Goal: Task Accomplishment & Management: Manage account settings

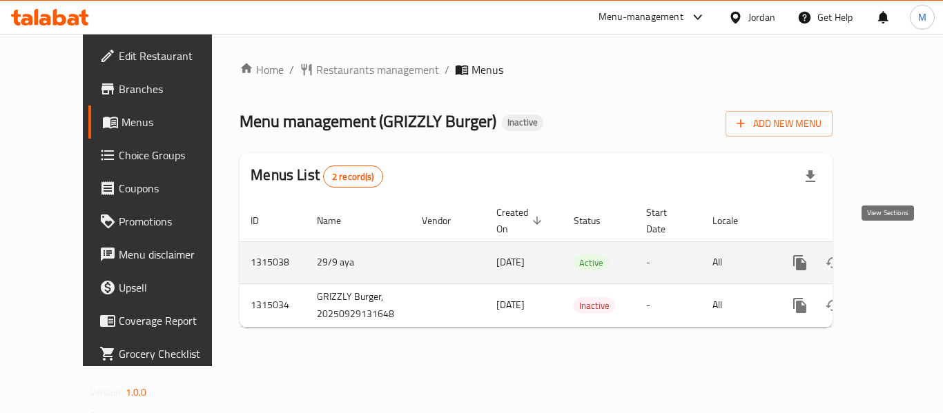
click at [901, 246] on link "enhanced table" at bounding box center [899, 262] width 33 height 33
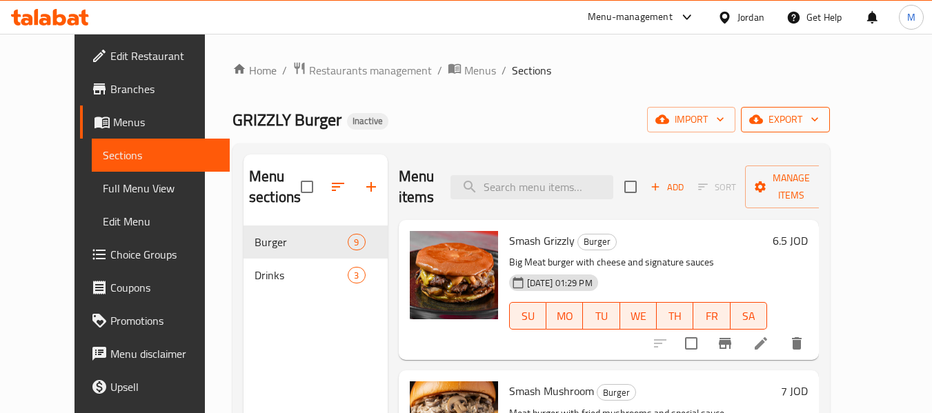
click at [822, 124] on icon "button" at bounding box center [815, 119] width 14 height 14
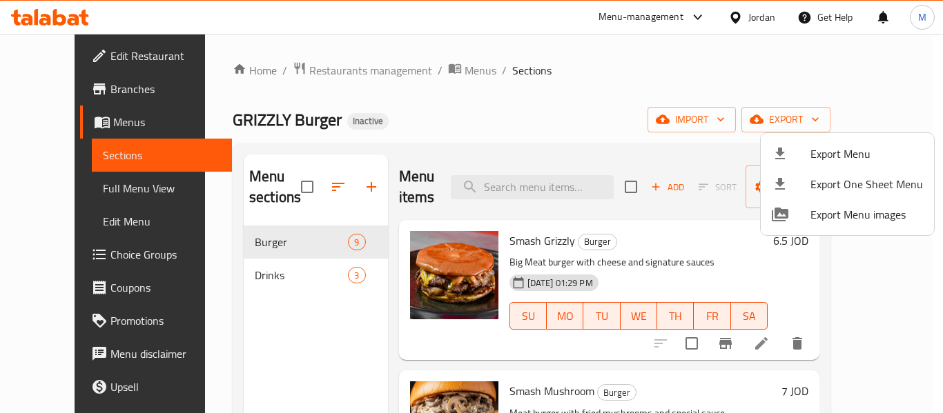
click at [864, 150] on span "Export Menu" at bounding box center [866, 154] width 112 height 17
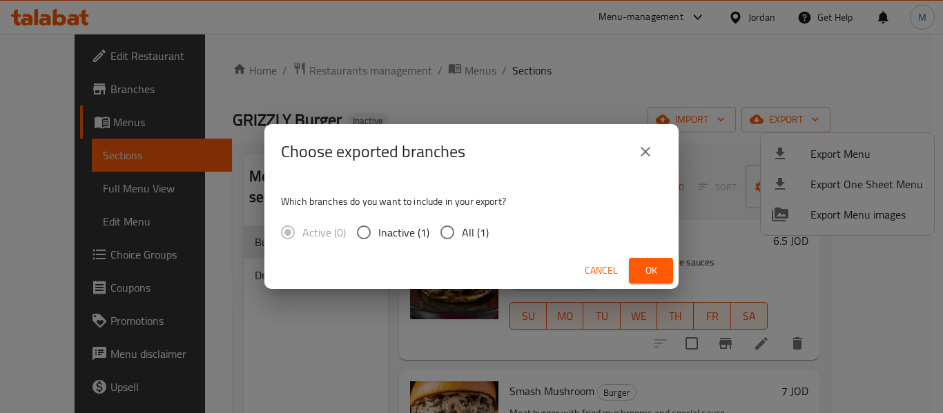
click at [459, 228] on input "All (1)" at bounding box center [447, 232] width 29 height 29
radio input "true"
click at [654, 276] on span "Ok" at bounding box center [651, 270] width 22 height 17
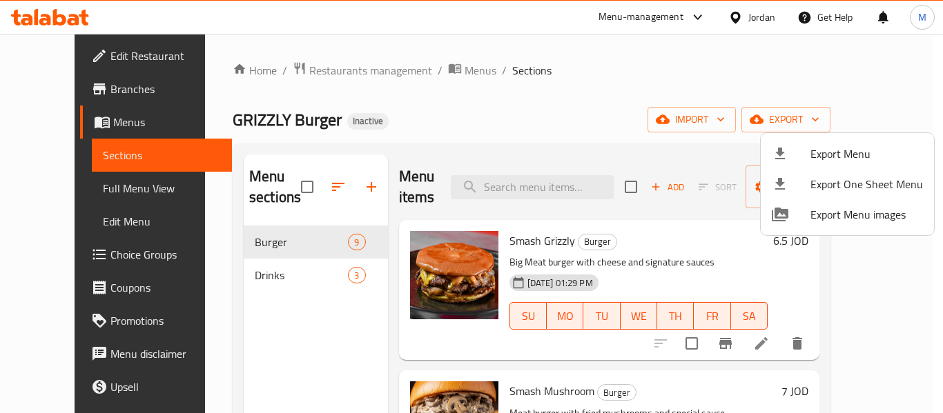
click at [75, 186] on div at bounding box center [471, 206] width 943 height 413
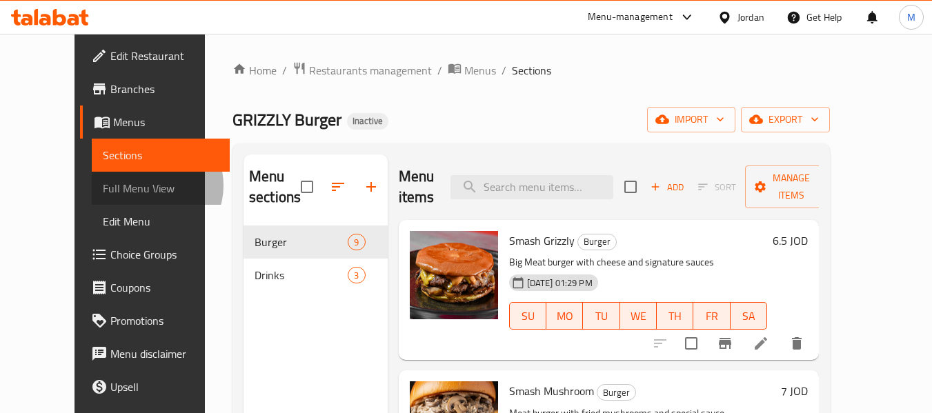
click at [103, 186] on span "Full Menu View" at bounding box center [161, 188] width 117 height 17
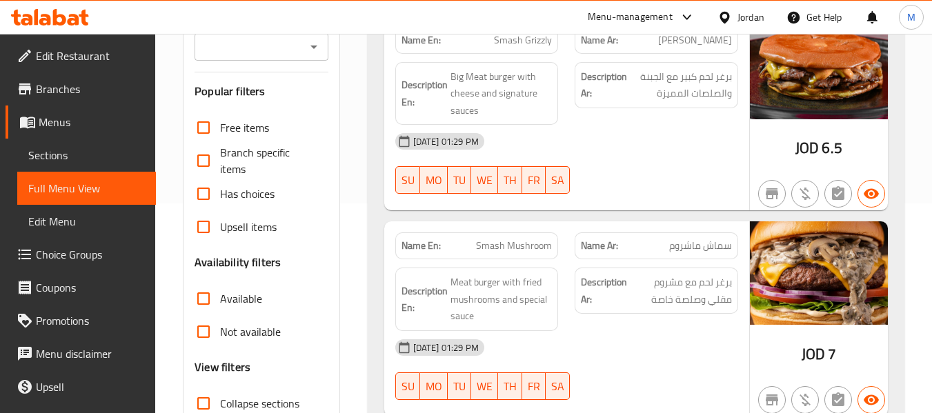
scroll to position [368, 0]
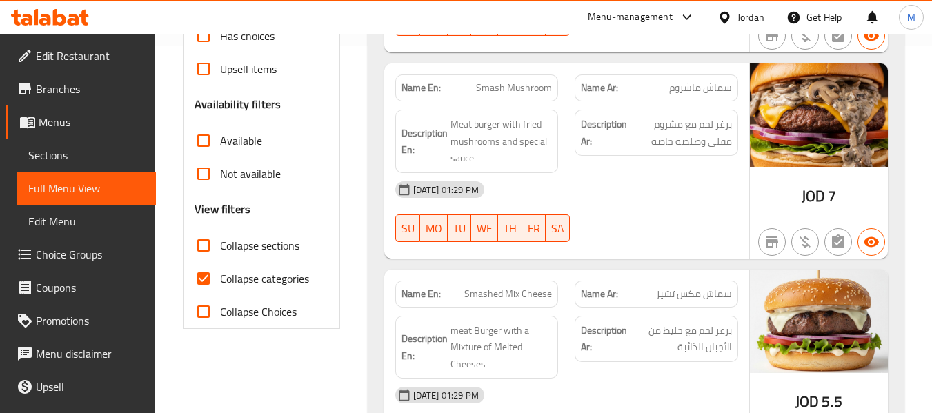
click at [207, 244] on input "Collapse sections" at bounding box center [203, 245] width 33 height 33
checkbox input "true"
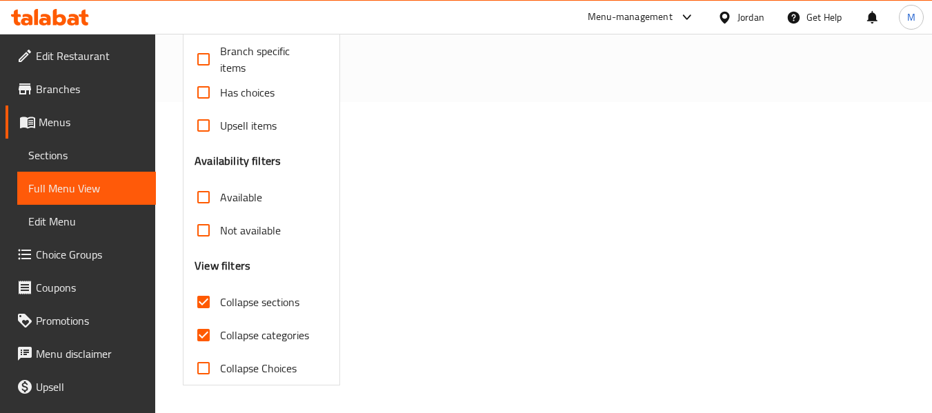
click at [207, 282] on div "Free items Branch specific items Has choices Upsell items Availability filters …" at bounding box center [261, 197] width 133 height 375
click at [228, 344] on span "Collapse categories" at bounding box center [264, 335] width 89 height 17
click at [220, 345] on input "Collapse categories" at bounding box center [203, 335] width 33 height 33
checkbox input "false"
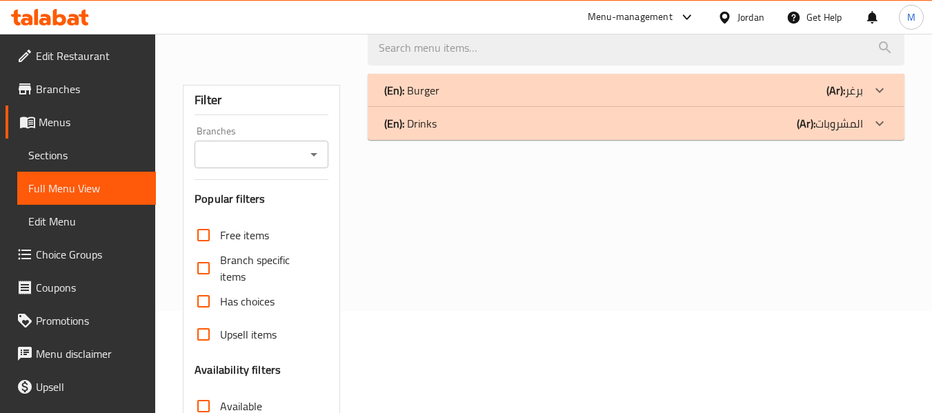
scroll to position [0, 0]
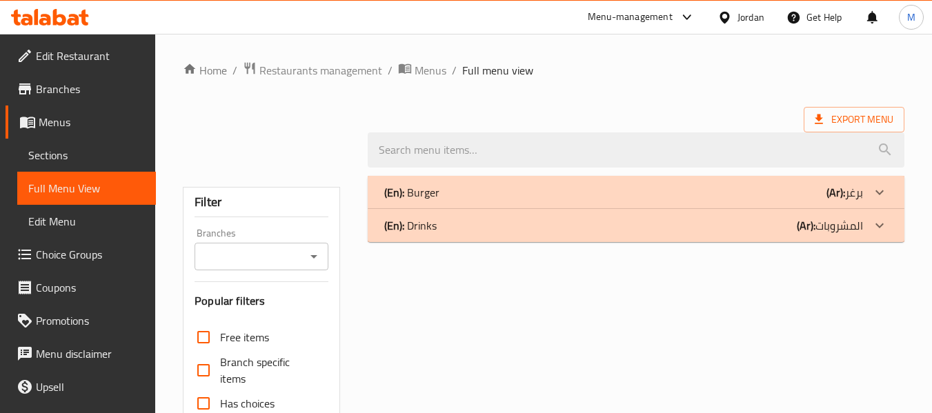
click at [475, 184] on div "(En): Burger (Ar): برغر" at bounding box center [623, 192] width 479 height 17
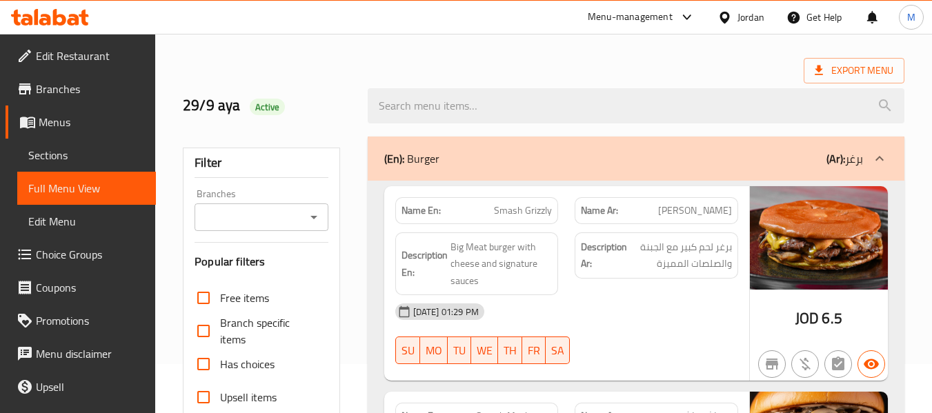
scroll to position [92, 0]
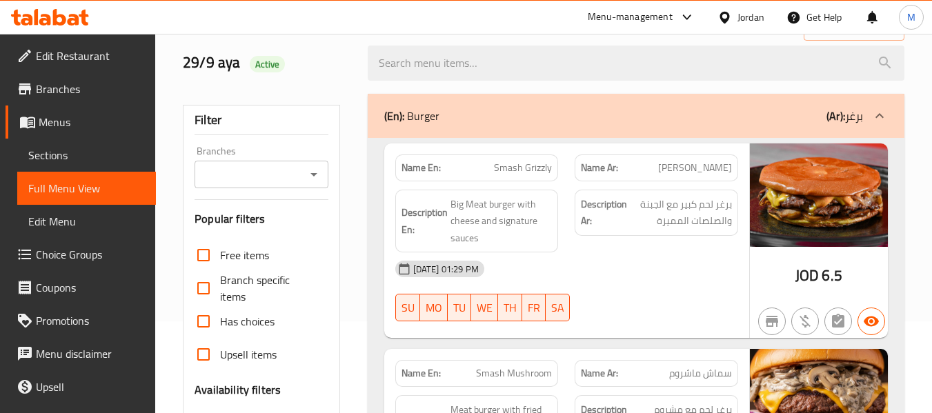
click at [662, 293] on div "29-09-2025 01:29 PM SU MO TU WE TH FR SA" at bounding box center [567, 291] width 360 height 77
click at [507, 224] on span "Big Meat burger with cheese and signature sauces" at bounding box center [502, 221] width 102 height 51
copy span "signature"
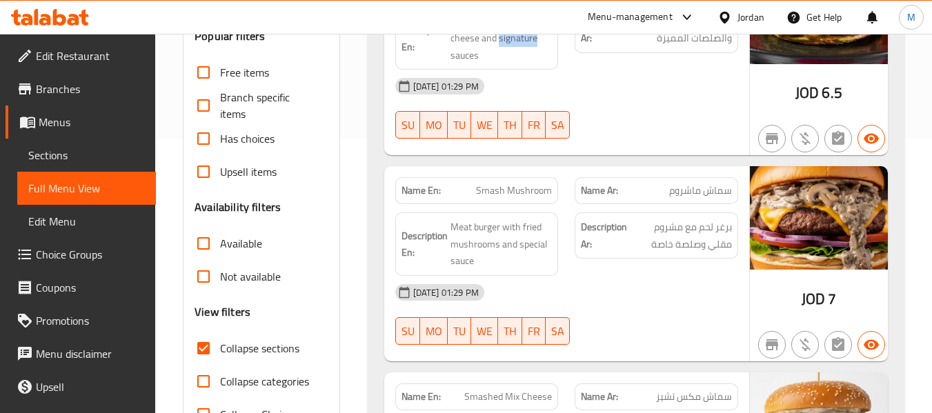
scroll to position [276, 0]
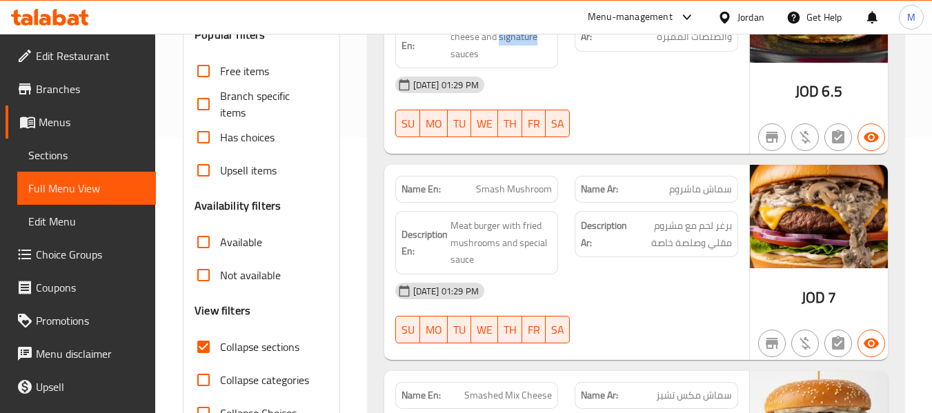
click at [631, 309] on div "29-09-2025 01:29 PM SU MO TU WE TH FR SA" at bounding box center [567, 313] width 360 height 77
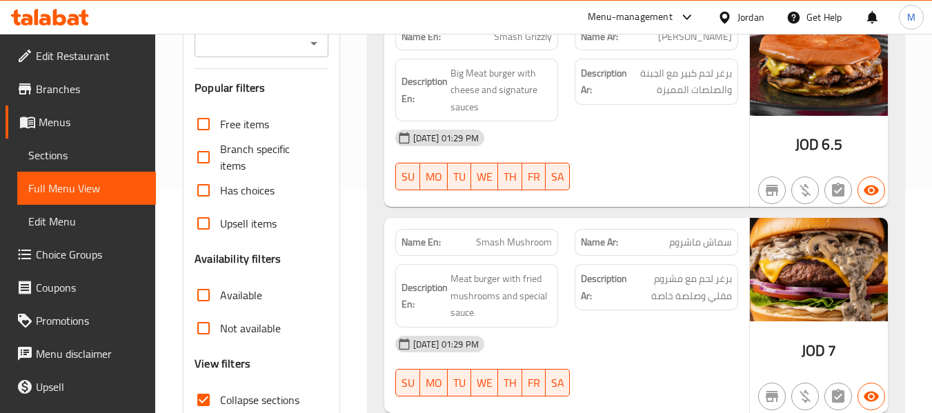
scroll to position [184, 0]
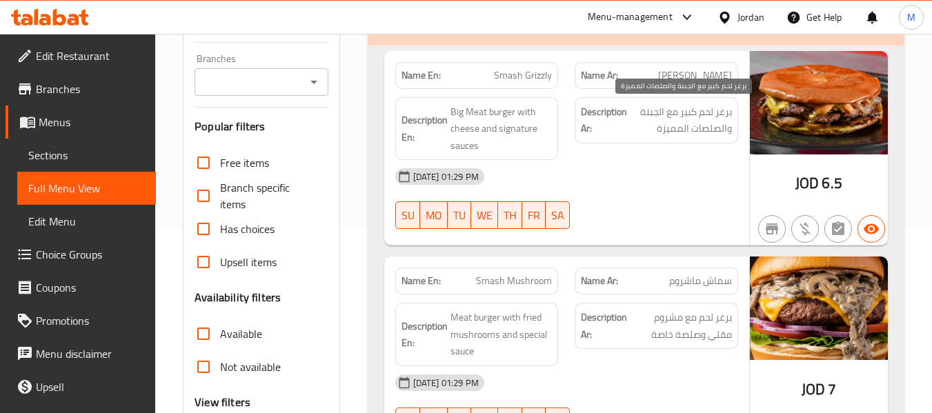
click at [670, 129] on span "برغر لحم كبير مع الجبنة والصلصات المميزة" at bounding box center [681, 121] width 102 height 34
copy span "المميزة"
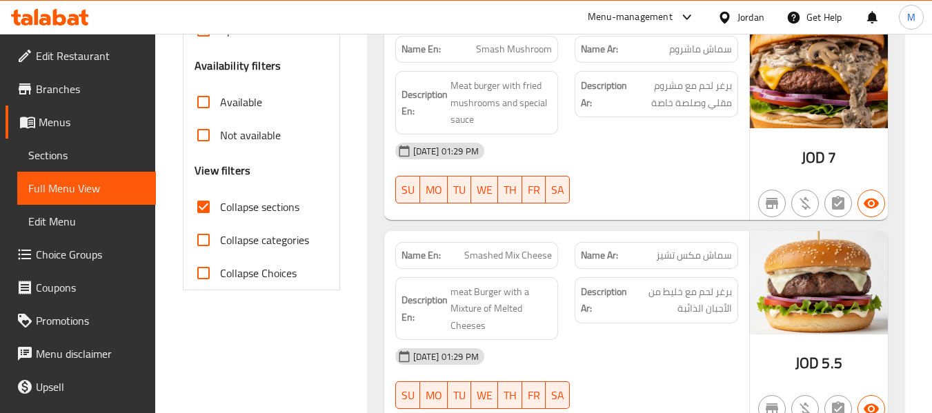
scroll to position [460, 0]
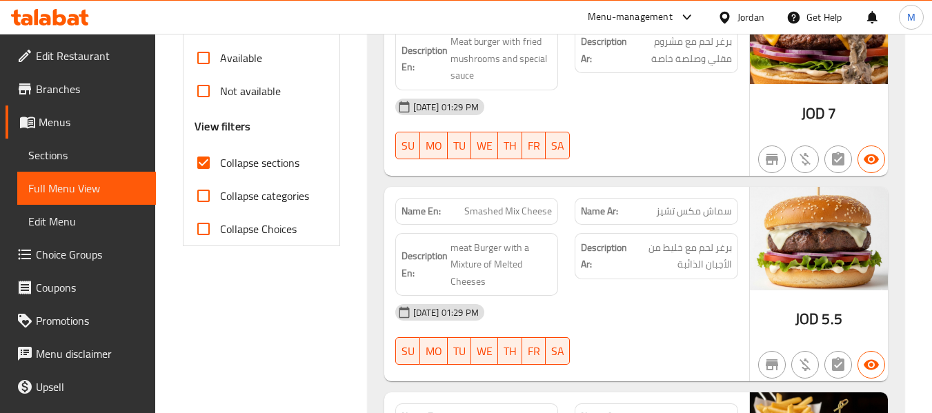
click at [614, 309] on div "[DATE] 01:29 PM" at bounding box center [567, 312] width 360 height 33
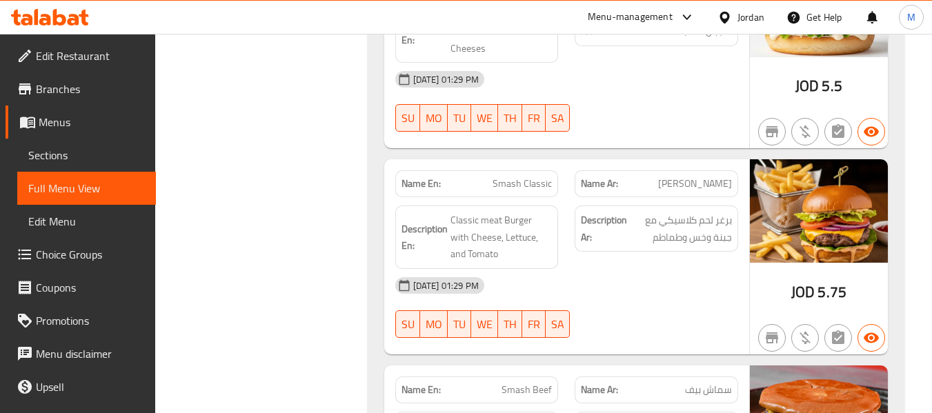
scroll to position [736, 0]
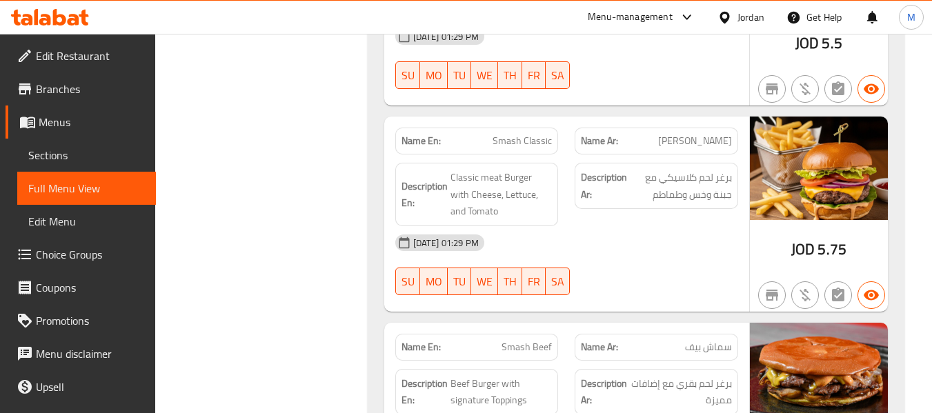
click at [612, 260] on div "29-09-2025 01:29 PM SU MO TU WE TH FR SA" at bounding box center [567, 264] width 360 height 77
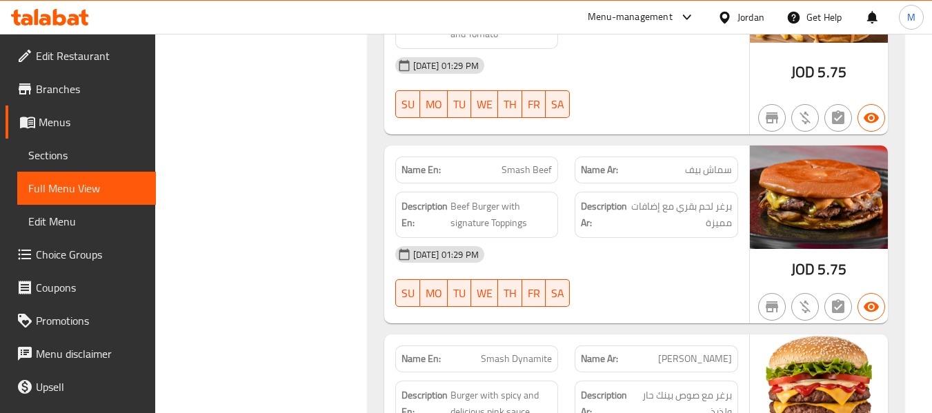
scroll to position [920, 0]
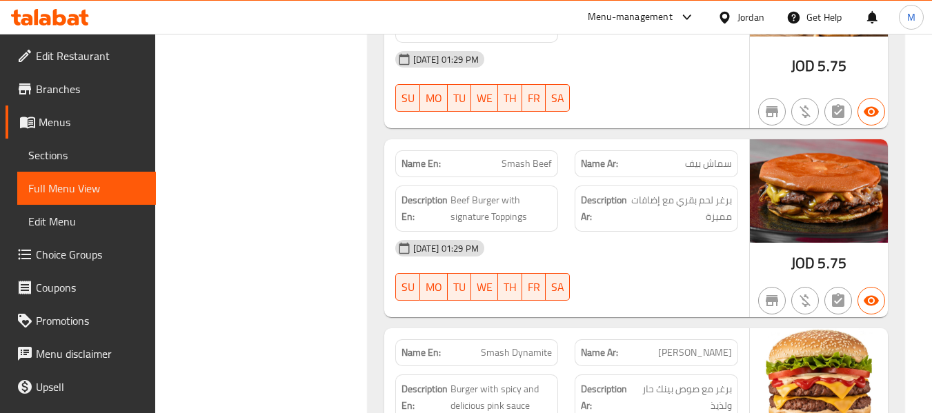
click at [641, 261] on div "[DATE] 01:29 PM" at bounding box center [567, 248] width 360 height 33
click at [525, 159] on span "Smash Beef" at bounding box center [527, 164] width 50 height 14
copy span "Smash Beef"
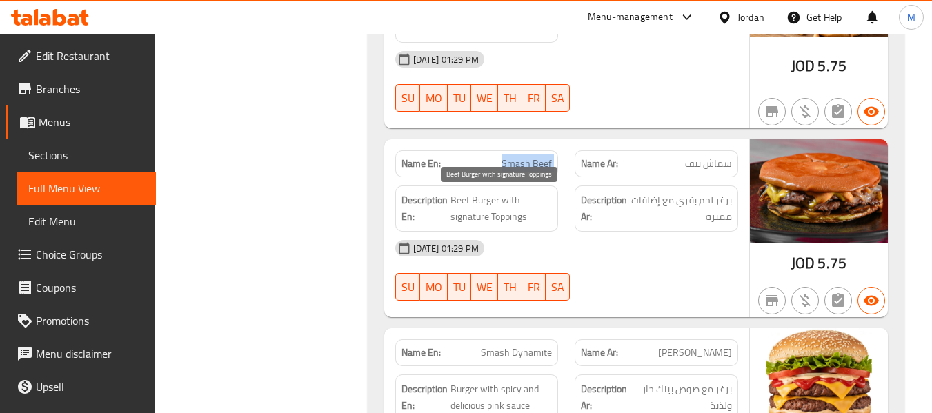
click at [515, 218] on span "Beef Burger with signature Toppings" at bounding box center [502, 209] width 102 height 34
copy span "Beef Burger with signature Toppings"
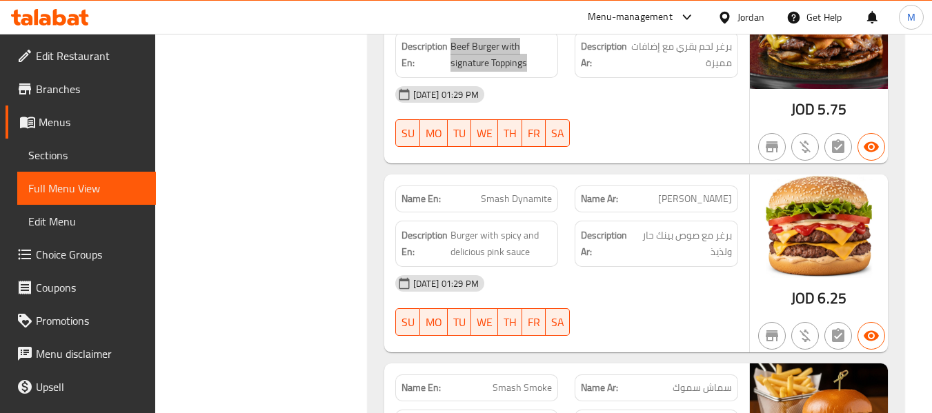
scroll to position [1104, 0]
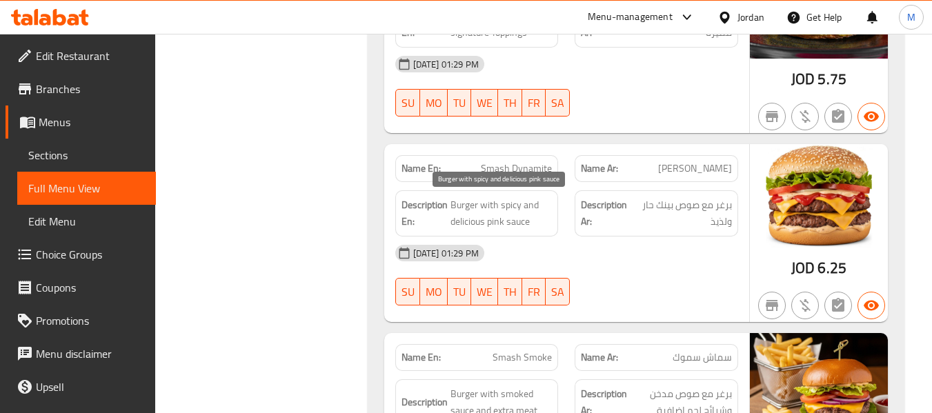
click at [457, 224] on span "Burger with spicy and delicious pink sauce" at bounding box center [502, 214] width 102 height 34
copy span "delicious"
click at [604, 289] on div "29-09-2025 01:29 PM SU MO TU WE TH FR SA" at bounding box center [567, 275] width 360 height 77
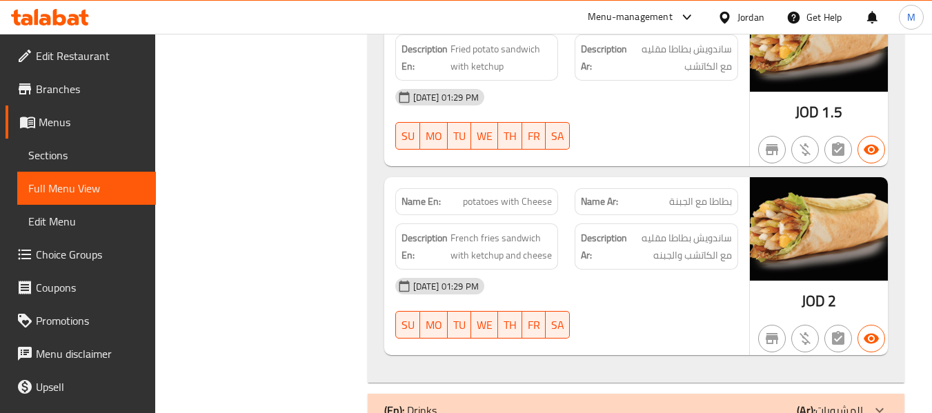
scroll to position [1656, 0]
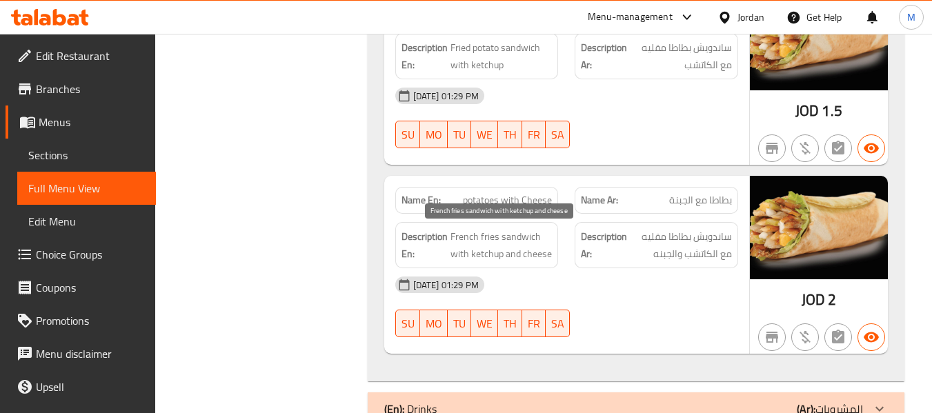
click at [526, 243] on span "French fries sandwich with ketchup and cheese" at bounding box center [502, 245] width 102 height 34
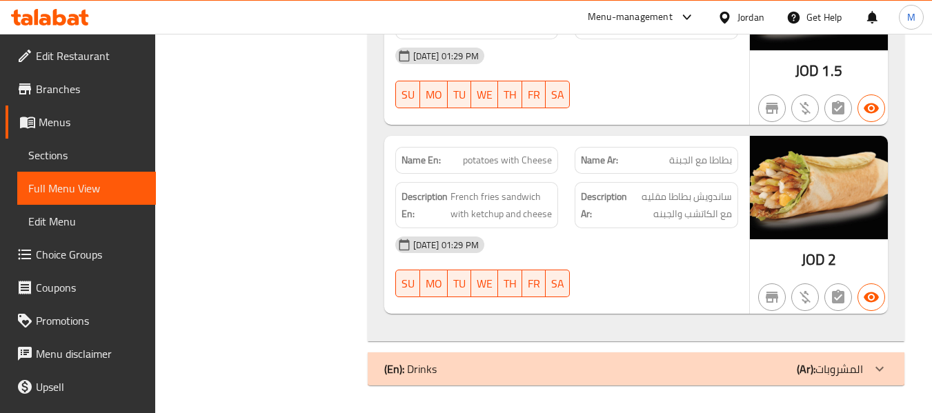
click at [452, 364] on div "(En): Drinks (Ar): المشروبات" at bounding box center [623, 369] width 479 height 17
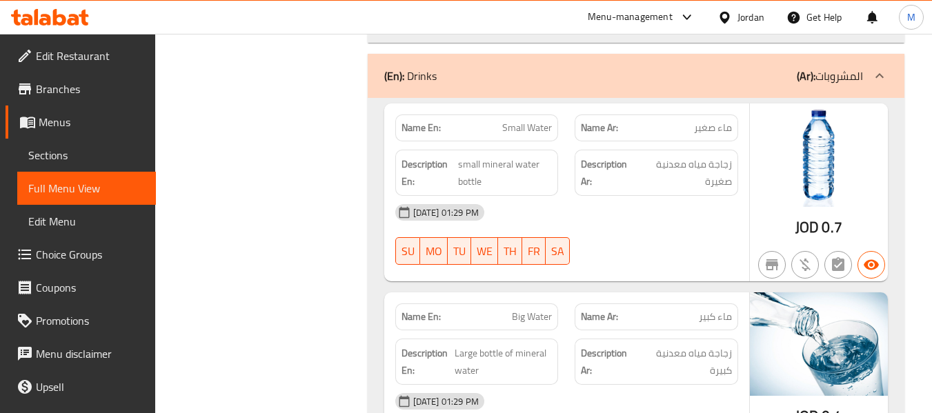
scroll to position [2021, 0]
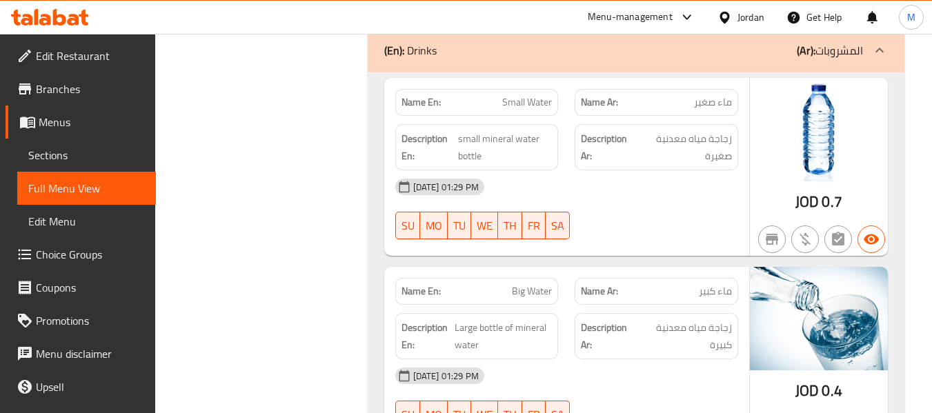
click at [516, 291] on span "Big Water" at bounding box center [532, 291] width 40 height 14
copy span "Big"
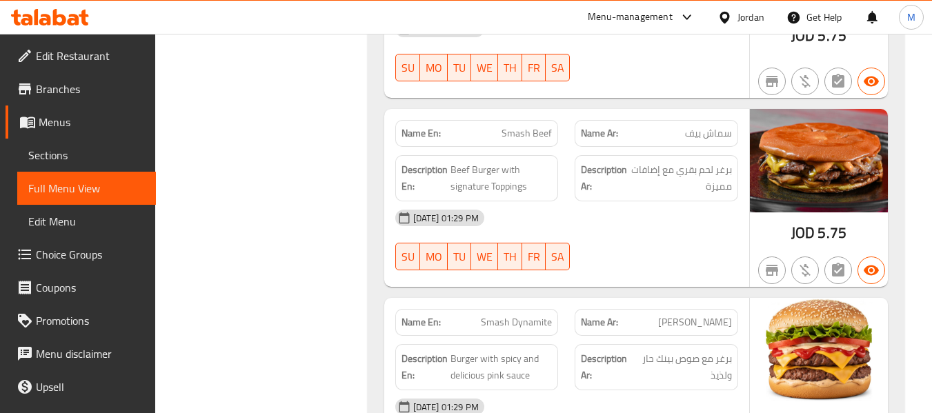
scroll to position [732, 0]
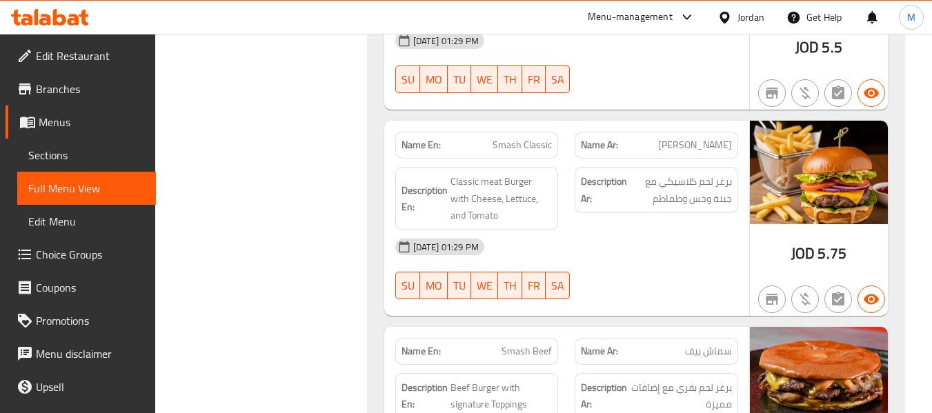
click at [52, 123] on span "Menus" at bounding box center [92, 122] width 106 height 17
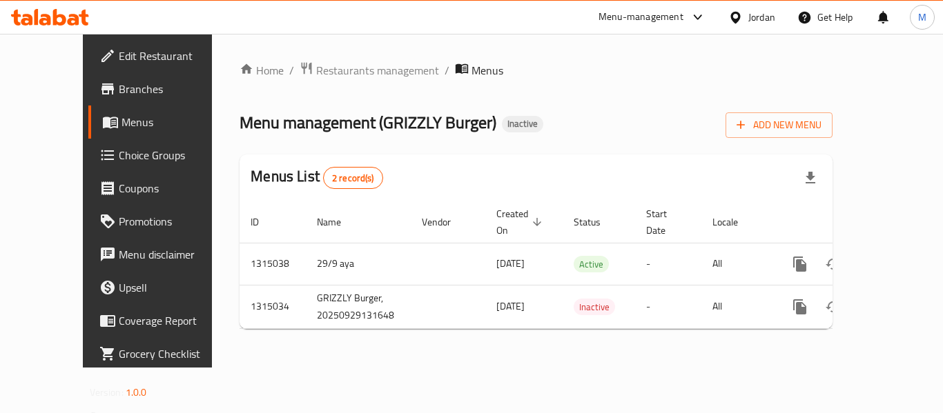
click at [610, 155] on div "Menus List 2 record(s)" at bounding box center [535, 178] width 593 height 47
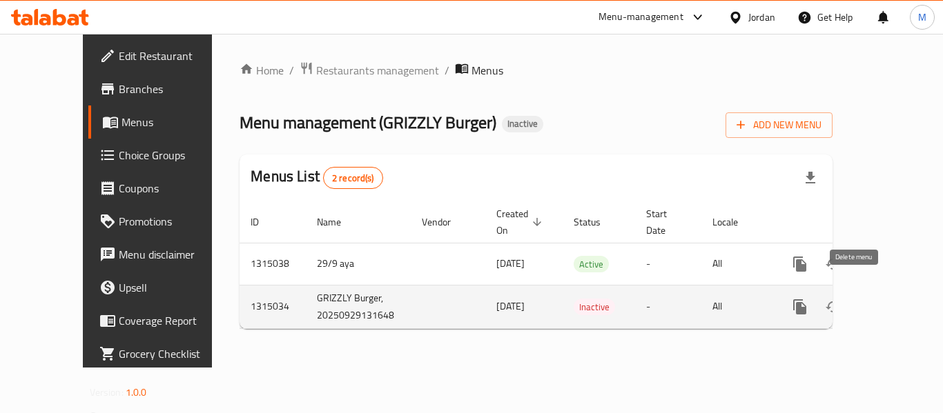
click at [861, 301] on icon "enhanced table" at bounding box center [866, 307] width 10 height 12
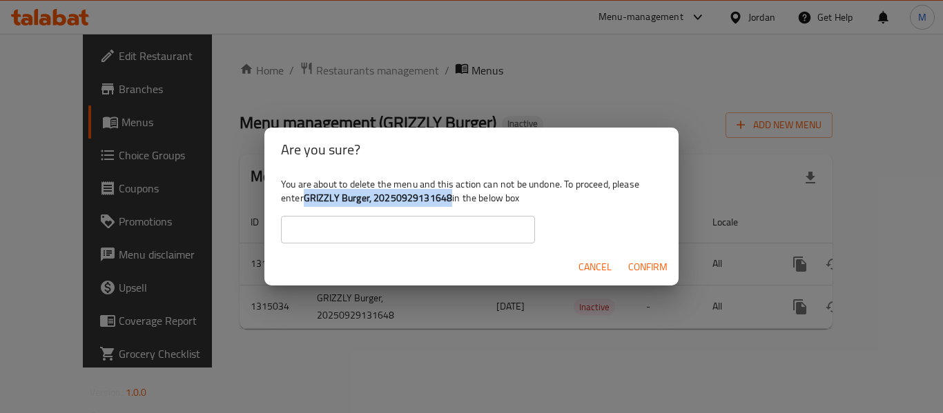
drag, startPoint x: 306, startPoint y: 195, endPoint x: 449, endPoint y: 200, distance: 142.9
click at [449, 200] on b "GRIZZLY Burger, 20250929131648" at bounding box center [378, 198] width 149 height 18
copy b "GRIZZLY Burger, 20250929131648"
click at [386, 232] on input "text" at bounding box center [408, 230] width 254 height 28
paste input "GRIZZLY Burger, 20250929131648"
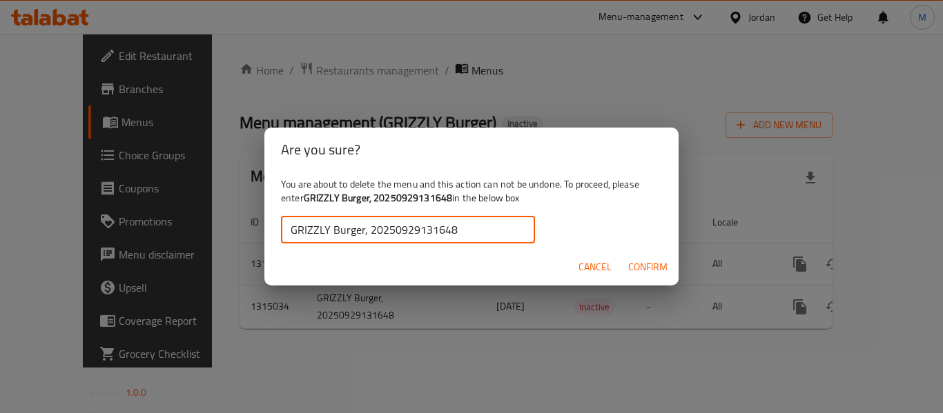
type input "GRIZZLY Burger, 20250929131648"
click at [647, 264] on span "Confirm" at bounding box center [647, 267] width 39 height 17
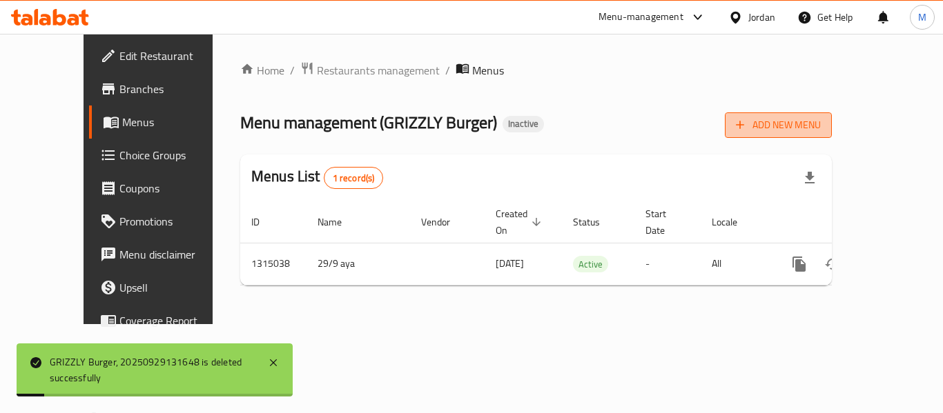
click at [821, 123] on span "Add New Menu" at bounding box center [778, 125] width 85 height 17
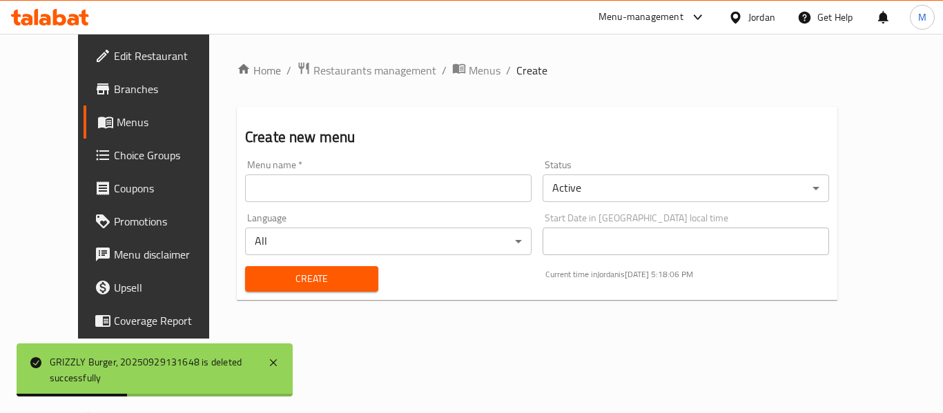
click at [245, 188] on input "text" at bounding box center [388, 189] width 286 height 28
paste input "342507951"
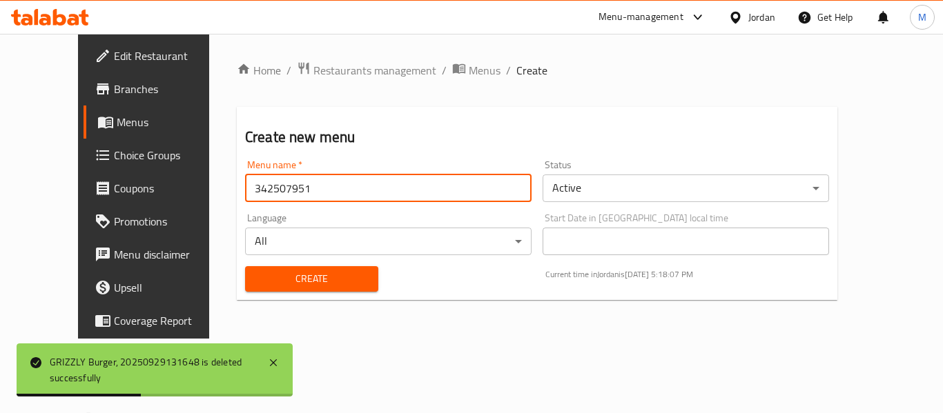
type input "342507951"
click at [255, 264] on div "Create" at bounding box center [312, 279] width 150 height 42
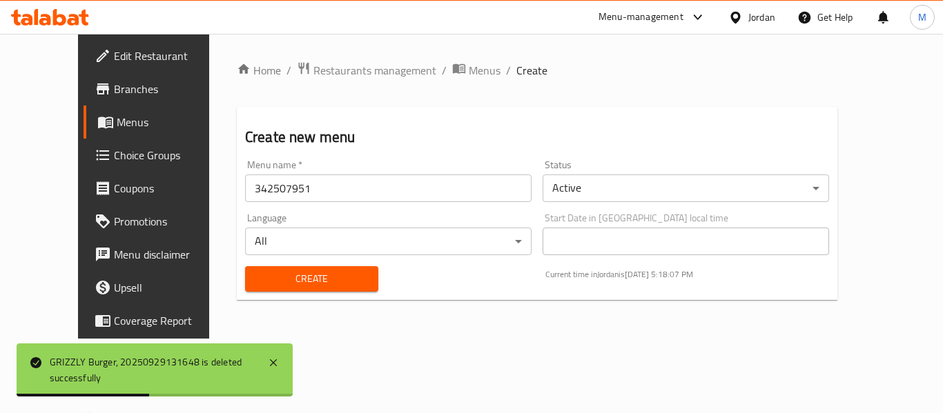
click at [260, 290] on button "Create" at bounding box center [311, 279] width 133 height 26
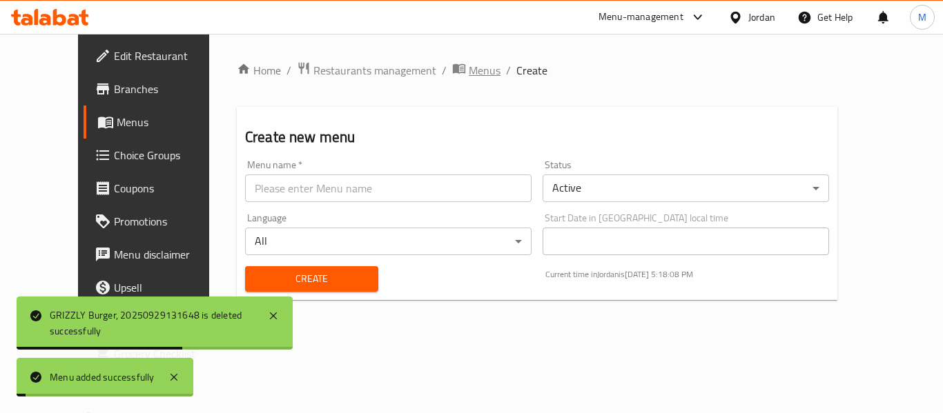
click at [469, 66] on span "Menus" at bounding box center [485, 70] width 32 height 17
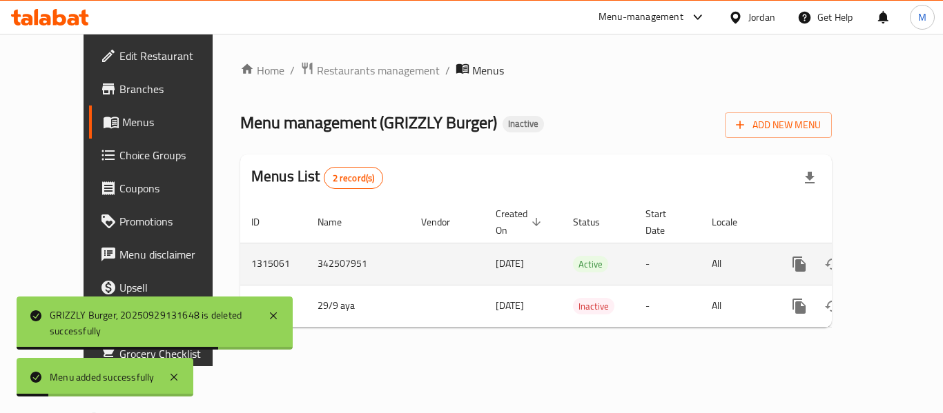
click at [893, 256] on icon "enhanced table" at bounding box center [898, 264] width 17 height 17
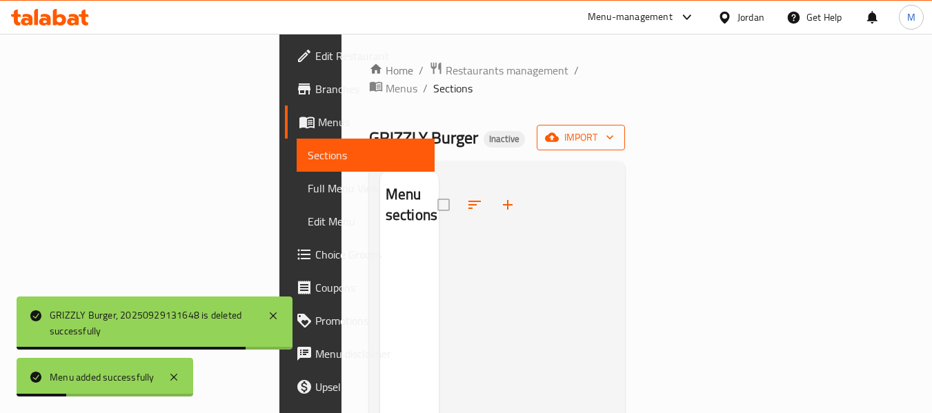
click at [614, 129] on span "import" at bounding box center [581, 137] width 66 height 17
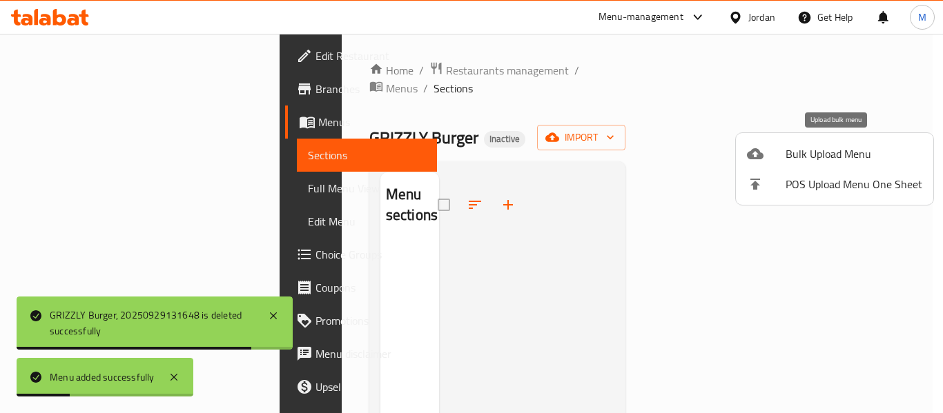
click at [877, 159] on span "Bulk Upload Menu" at bounding box center [853, 154] width 137 height 17
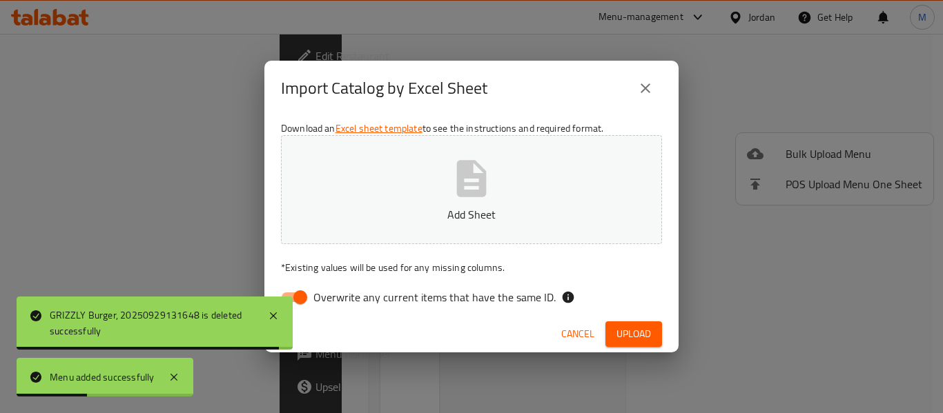
click at [416, 293] on span "Overwrite any current items that have the same ID." at bounding box center [434, 297] width 242 height 17
click at [340, 293] on input "Overwrite any current items that have the same ID." at bounding box center [300, 297] width 79 height 26
checkbox input "false"
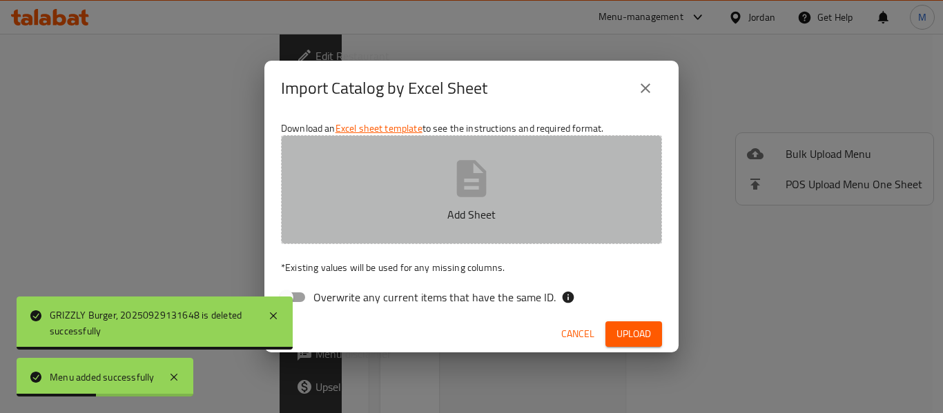
click at [406, 206] on p "Add Sheet" at bounding box center [471, 214] width 338 height 17
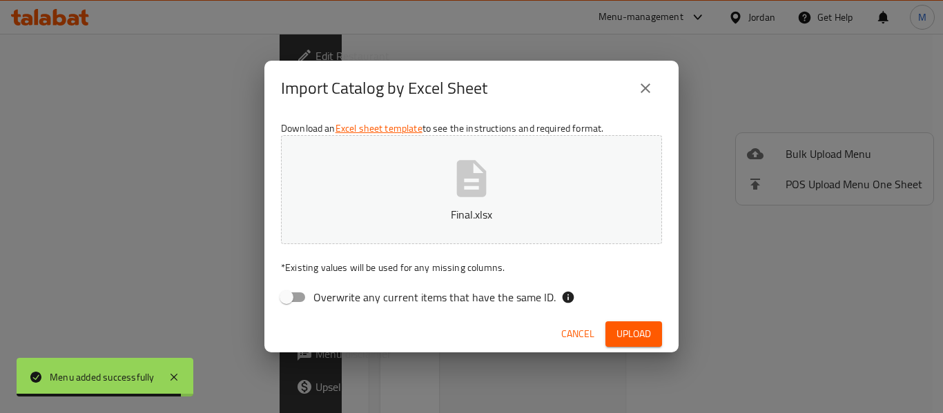
click at [633, 337] on span "Upload" at bounding box center [633, 334] width 35 height 17
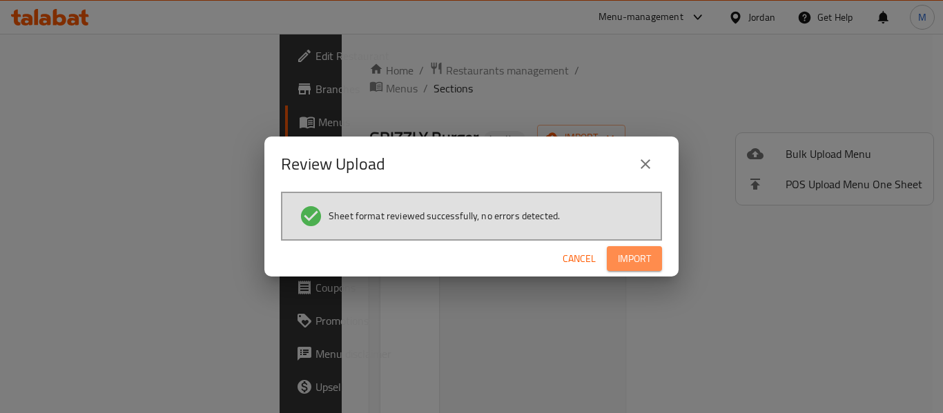
click at [625, 266] on span "Import" at bounding box center [634, 259] width 33 height 17
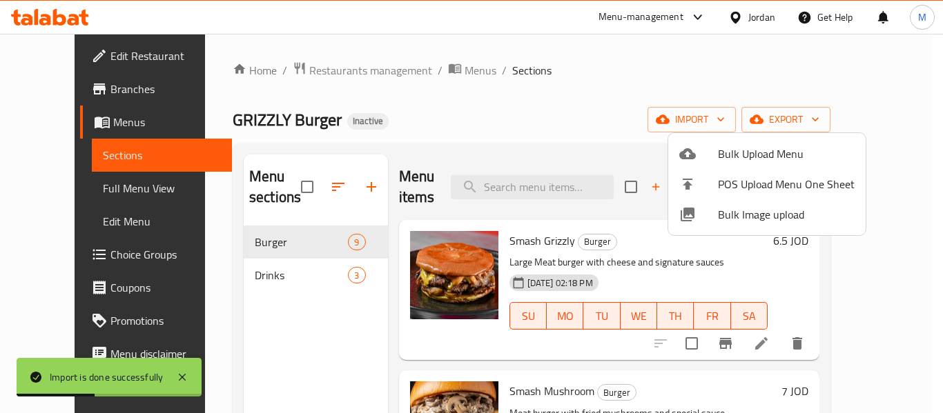
click at [59, 190] on div at bounding box center [471, 206] width 943 height 413
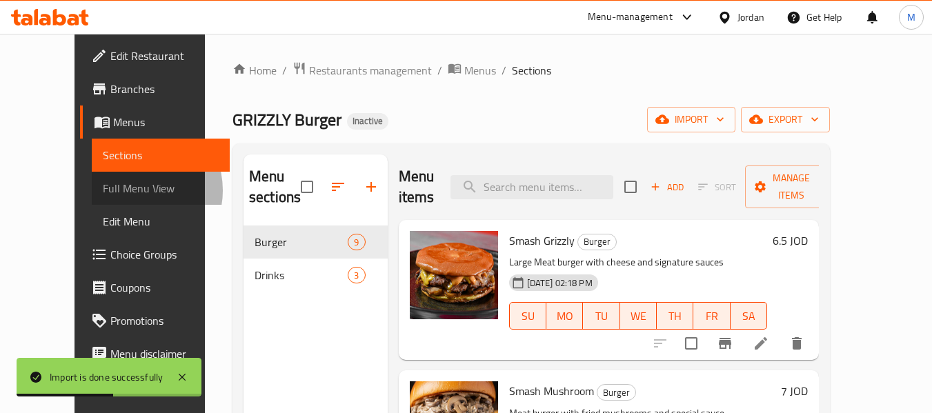
click at [103, 190] on span "Full Menu View" at bounding box center [161, 188] width 117 height 17
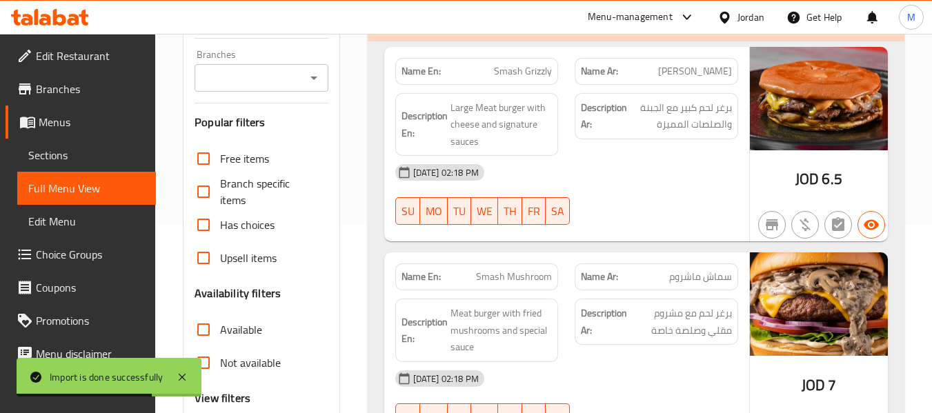
scroll to position [460, 0]
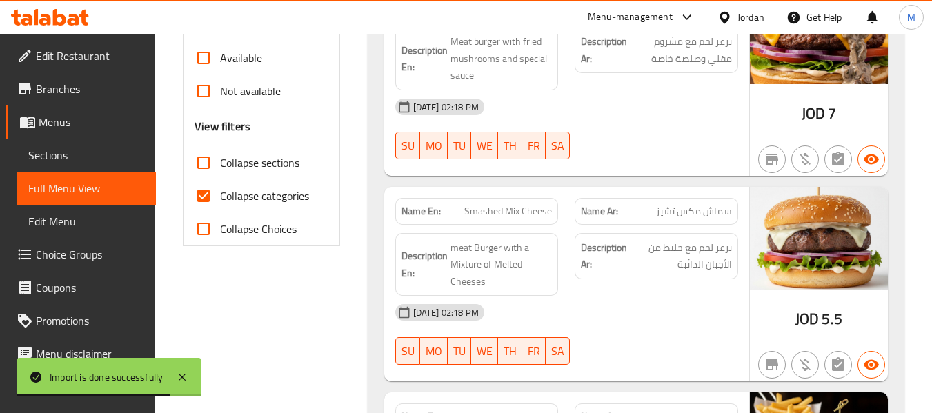
click at [240, 194] on span "Collapse categories" at bounding box center [264, 196] width 89 height 17
click at [220, 194] on input "Collapse categories" at bounding box center [203, 195] width 33 height 33
checkbox input "false"
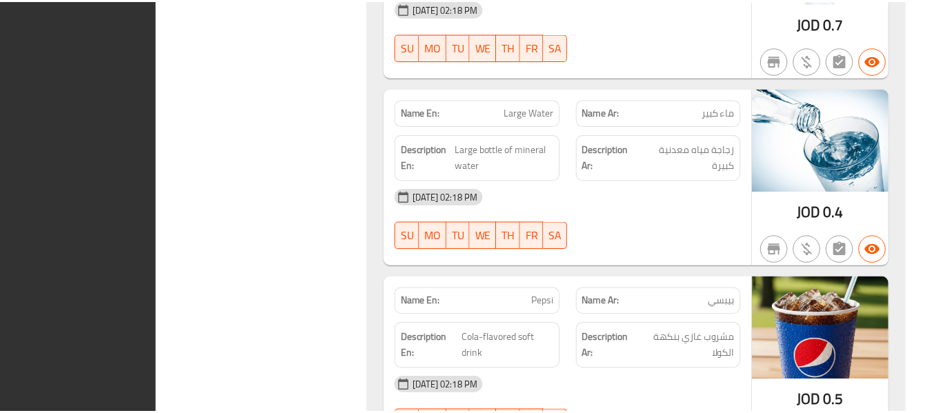
scroll to position [2295, 0]
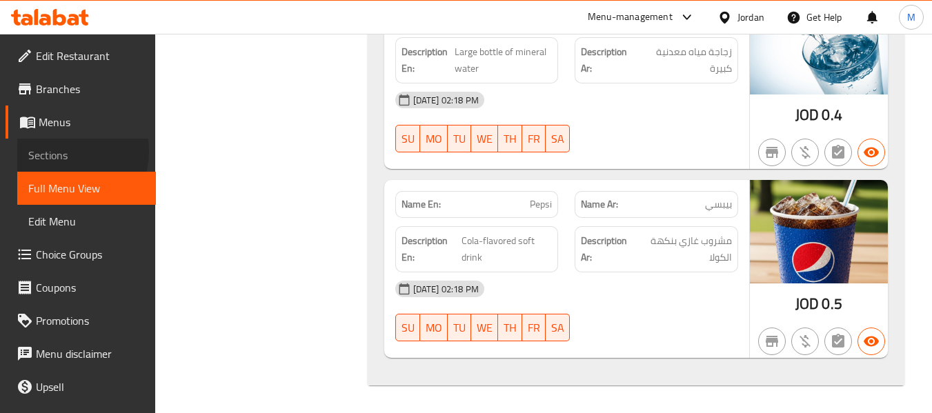
click at [59, 151] on span "Sections" at bounding box center [86, 155] width 117 height 17
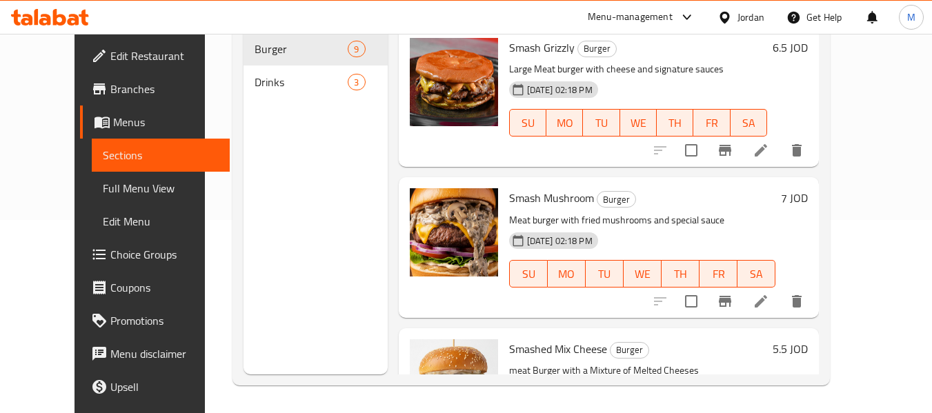
scroll to position [193, 0]
click at [244, 285] on div "Menu sections Burger 9 Drinks 3" at bounding box center [316, 167] width 144 height 413
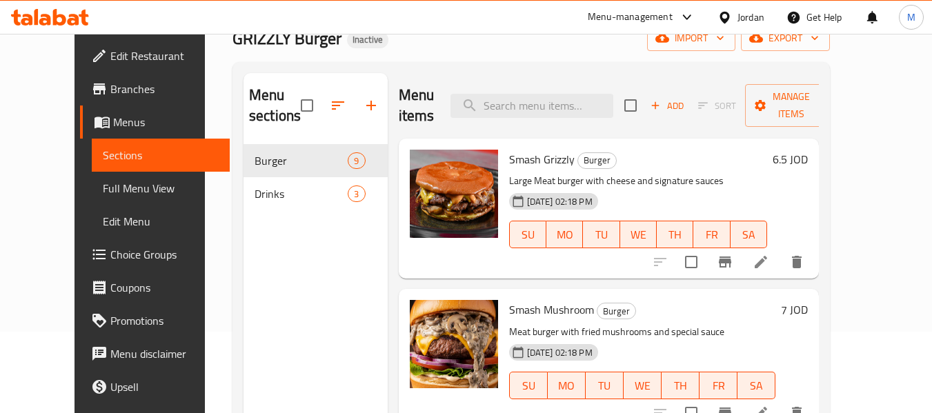
scroll to position [0, 0]
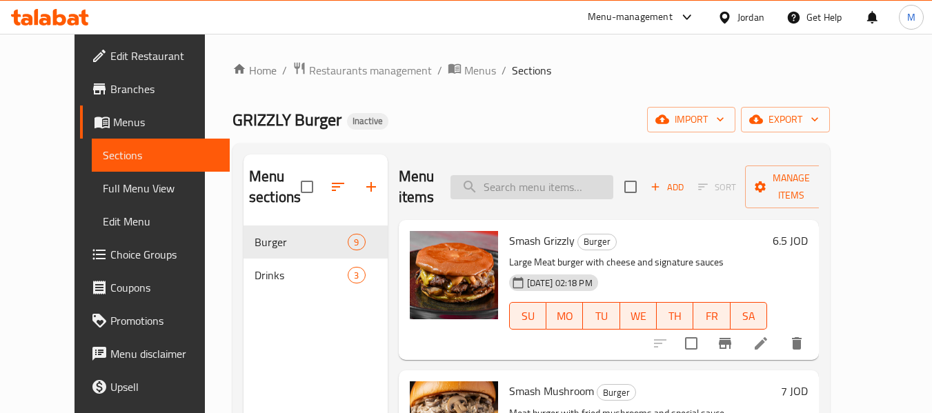
click at [567, 193] on input "search" at bounding box center [532, 187] width 163 height 24
paste input "delicious"
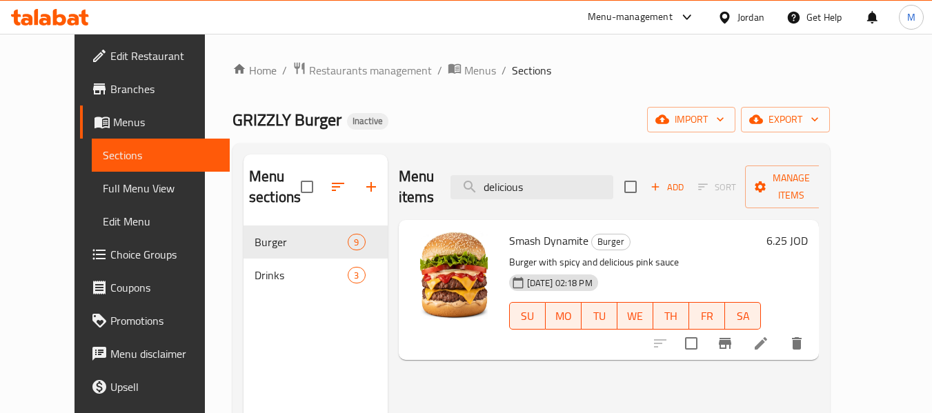
type input "delicious"
click at [770, 335] on icon at bounding box center [761, 343] width 17 height 17
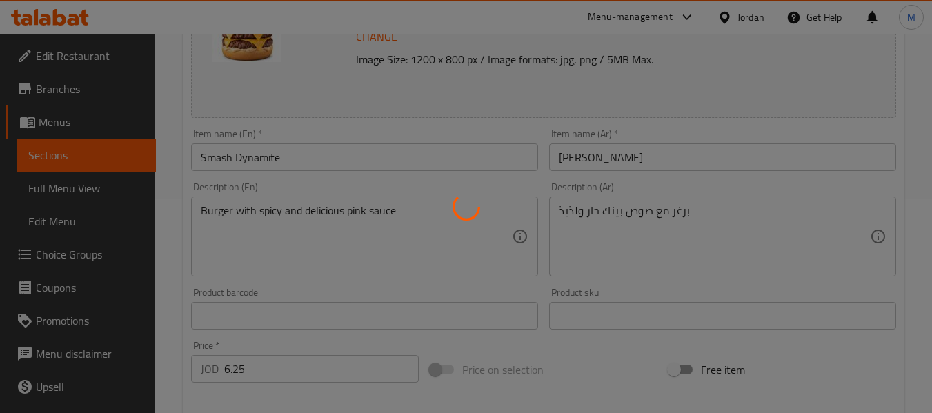
scroll to position [184, 0]
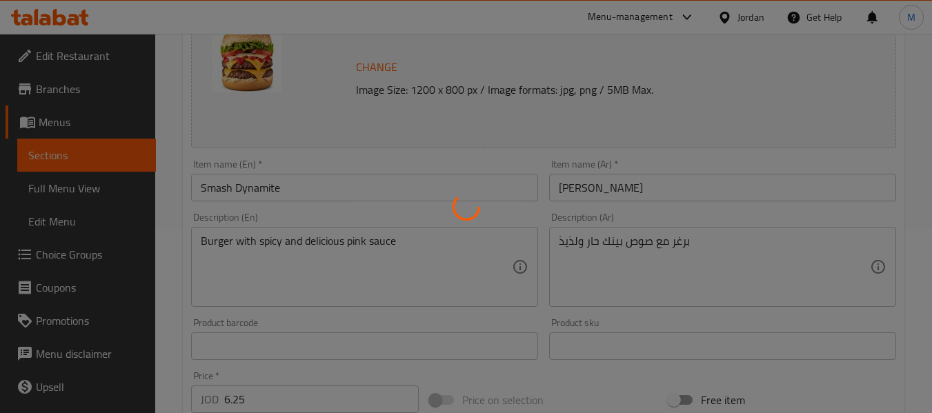
click at [328, 238] on div at bounding box center [466, 206] width 932 height 413
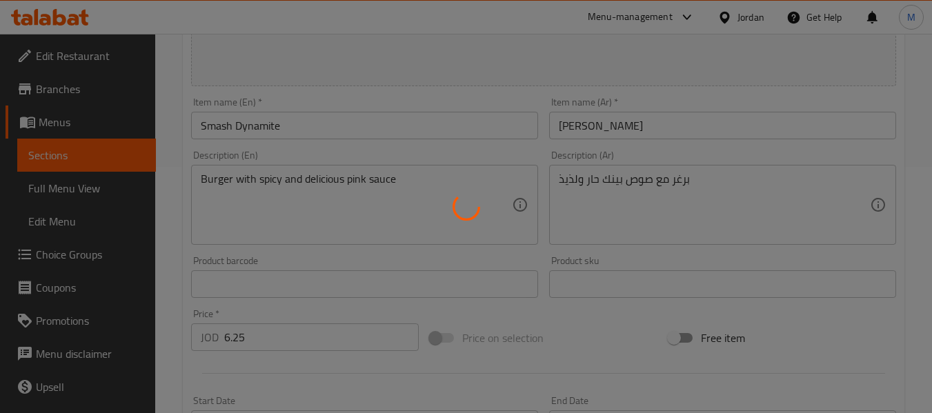
scroll to position [276, 0]
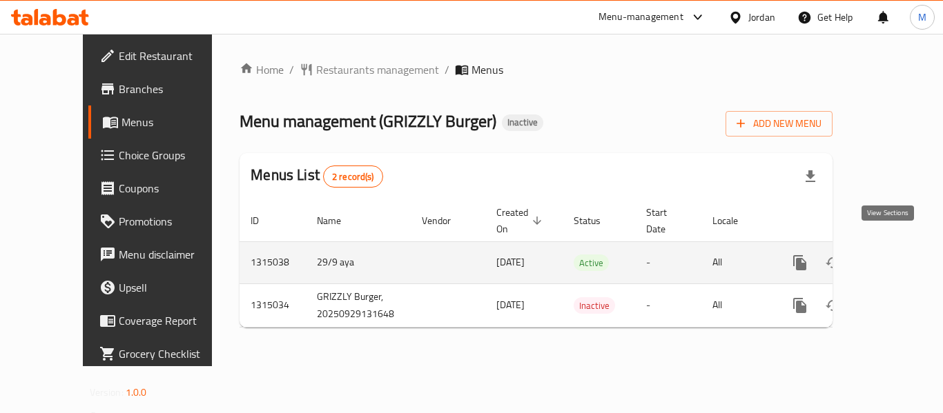
click at [891, 255] on icon "enhanced table" at bounding box center [899, 263] width 17 height 17
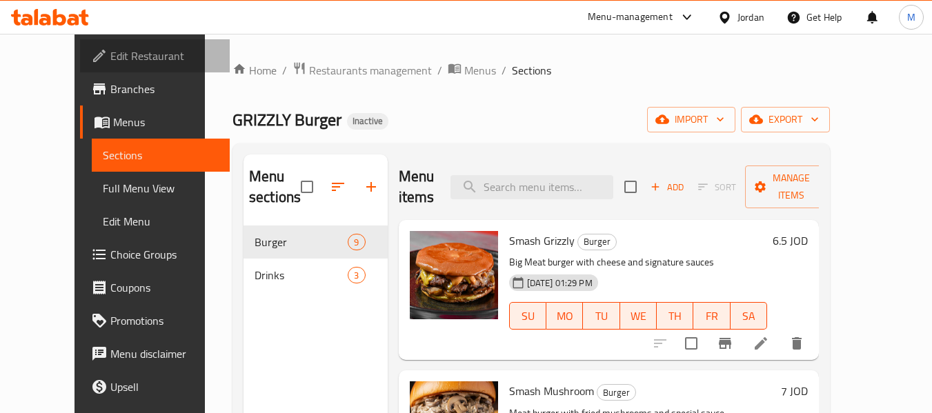
click at [110, 54] on span "Edit Restaurant" at bounding box center [164, 56] width 109 height 17
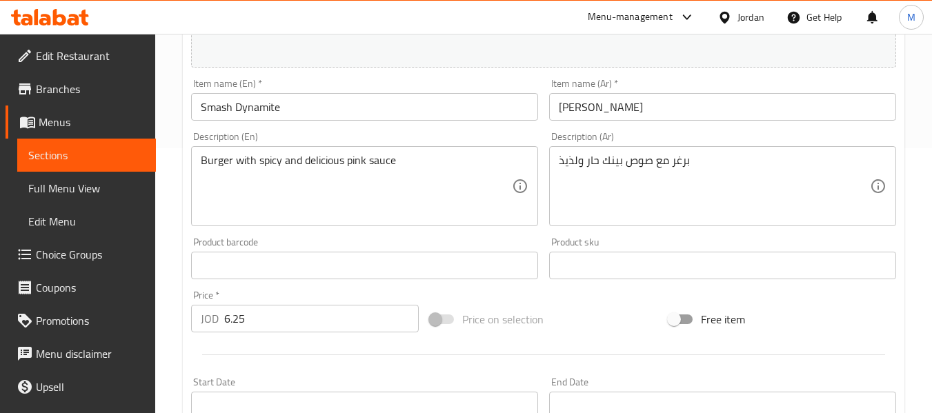
scroll to position [276, 0]
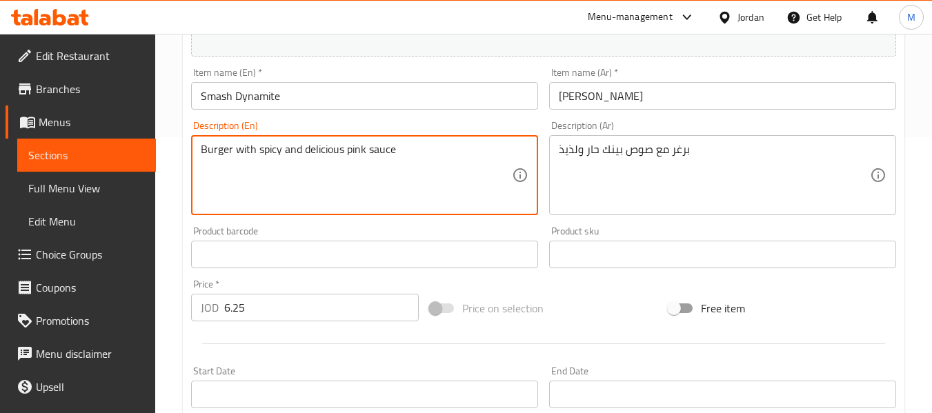
click at [324, 151] on textarea "Burger with spicy and delicious pink sauce" at bounding box center [356, 176] width 311 height 66
click at [293, 149] on textarea "Burger with spicy and pink sauce" at bounding box center [356, 176] width 311 height 66
type textarea "Burger with spicy pink sauce"
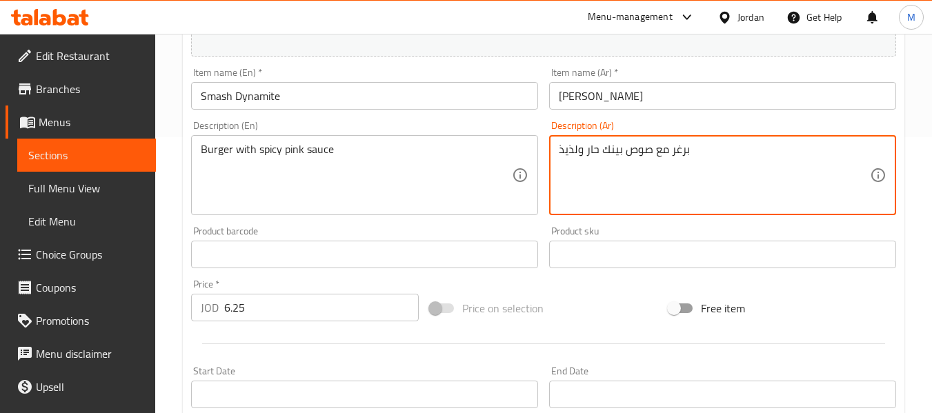
click at [579, 147] on textarea "برغر مع صوص بينك حار ولذيذ" at bounding box center [714, 176] width 311 height 66
type textarea "برغر مع صوص بينك حار"
click at [488, 230] on div "Product barcode Product barcode" at bounding box center [364, 247] width 347 height 42
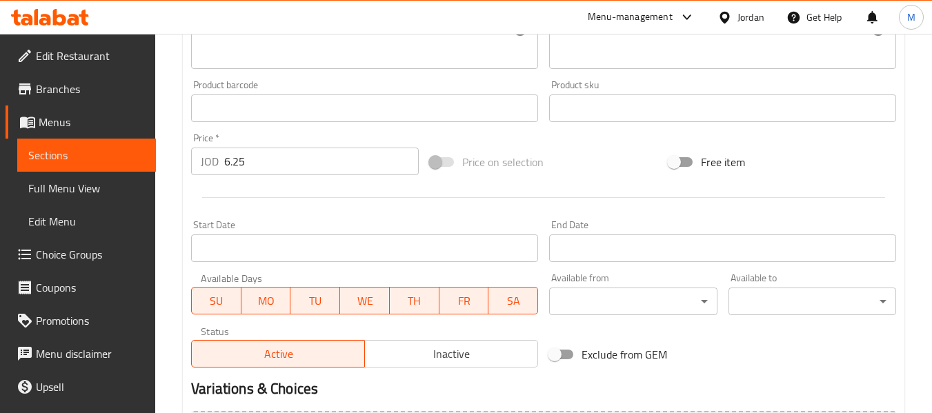
scroll to position [582, 0]
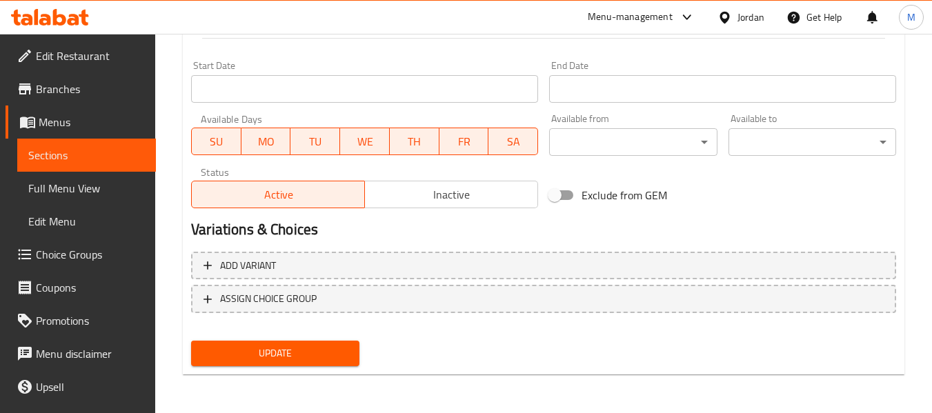
click at [318, 349] on span "Update" at bounding box center [275, 353] width 146 height 17
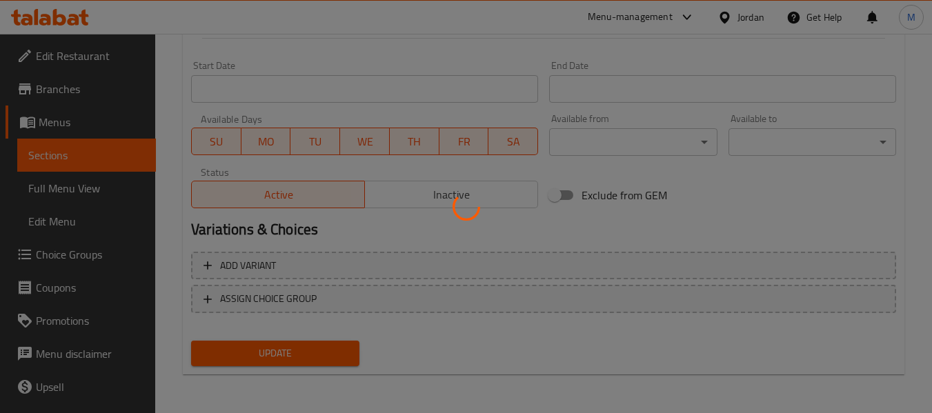
scroll to position [0, 0]
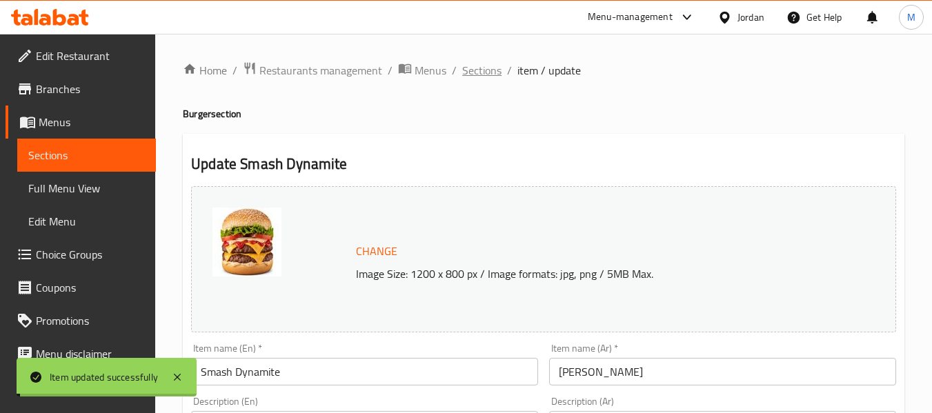
click at [482, 70] on span "Sections" at bounding box center [481, 70] width 39 height 17
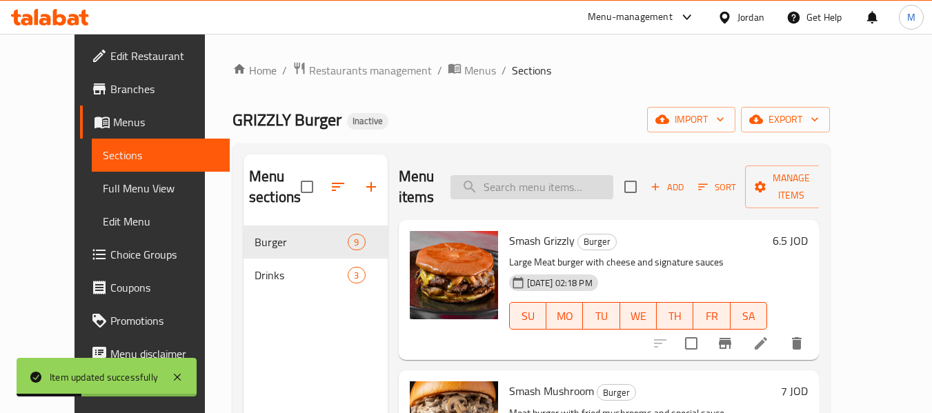
click at [535, 193] on input "search" at bounding box center [532, 187] width 163 height 24
paste input "signature"
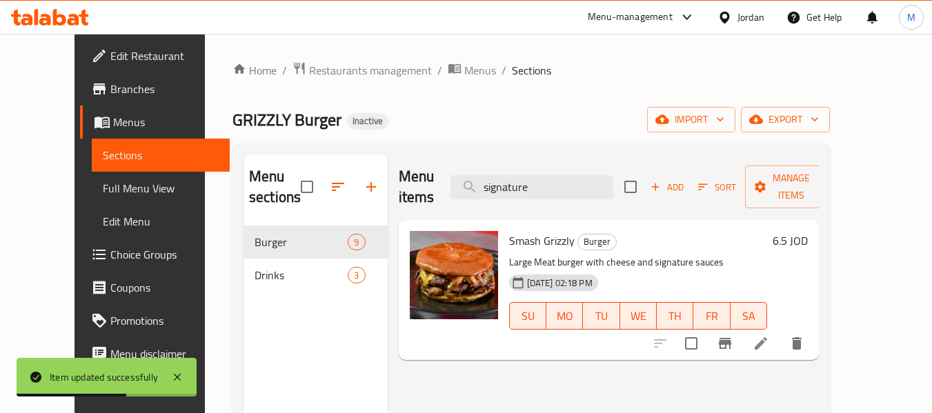
type input "signature"
click at [770, 335] on icon at bounding box center [761, 343] width 17 height 17
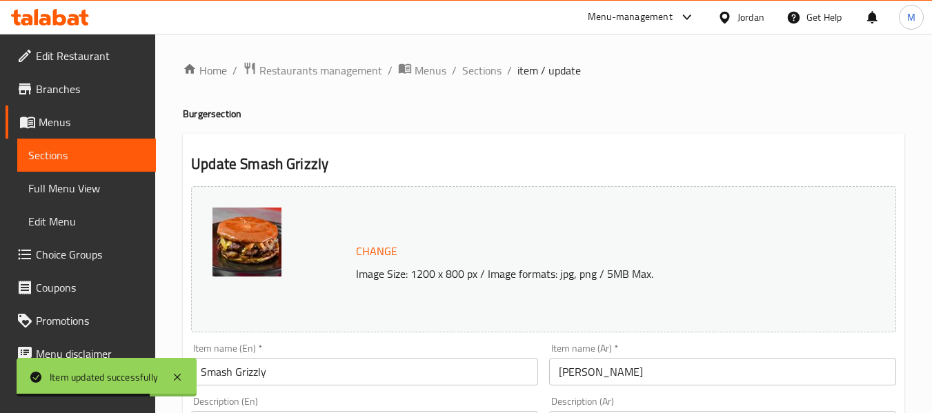
scroll to position [184, 0]
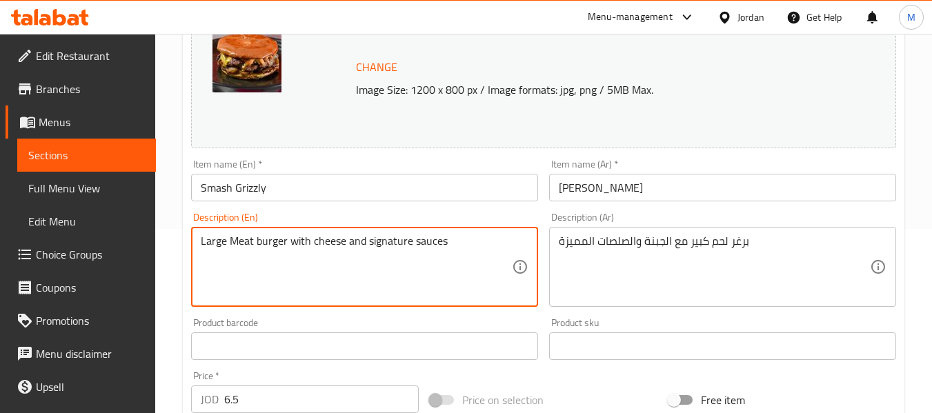
click at [391, 242] on textarea "Large Meat burger with cheese and signature sauces" at bounding box center [356, 268] width 311 height 66
paste textarea "pecial"
type textarea "Large Meat burger with cheese and special sauces"
click at [436, 321] on div "Product barcode Product barcode" at bounding box center [364, 339] width 347 height 42
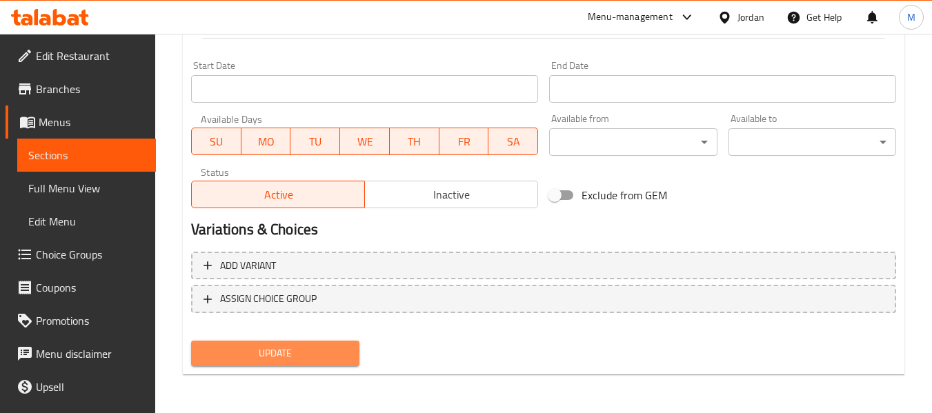
click at [300, 353] on span "Update" at bounding box center [275, 353] width 146 height 17
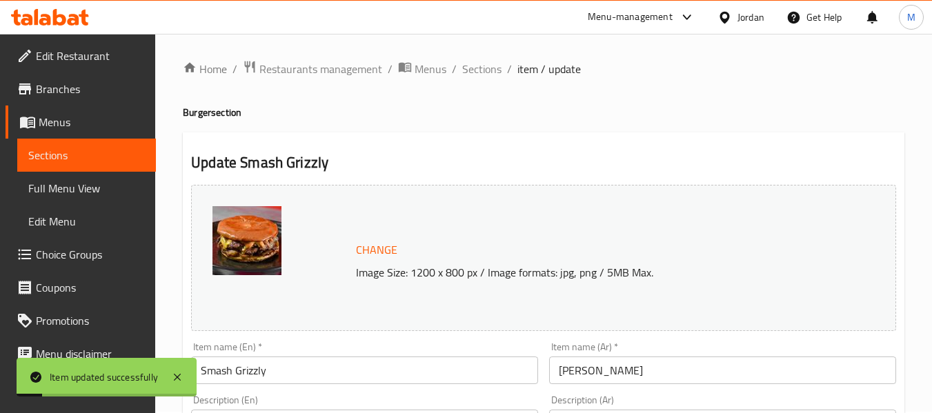
scroll to position [0, 0]
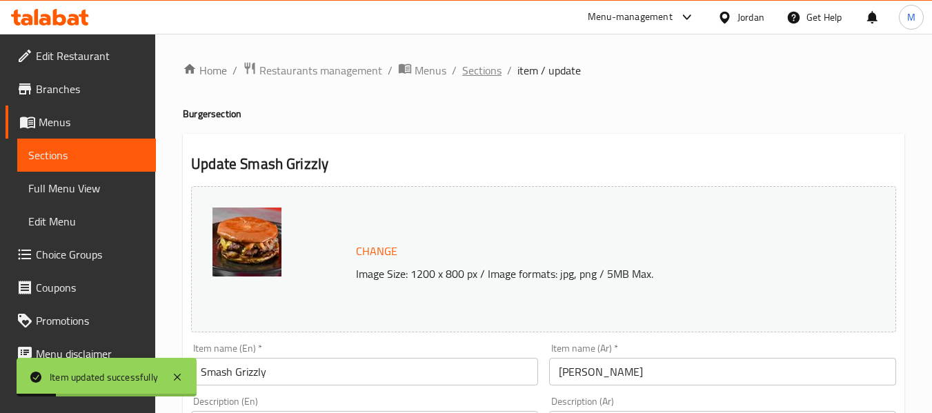
click at [495, 66] on span "Sections" at bounding box center [481, 70] width 39 height 17
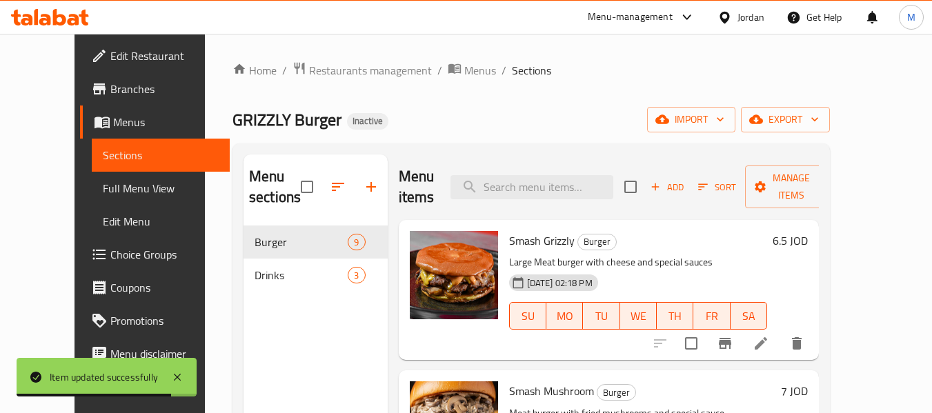
click at [533, 133] on div "Home / Restaurants management / Menus / Sections GRIZZLY Burger Inactive import…" at bounding box center [532, 320] width 598 height 518
click at [103, 187] on span "Full Menu View" at bounding box center [161, 188] width 117 height 17
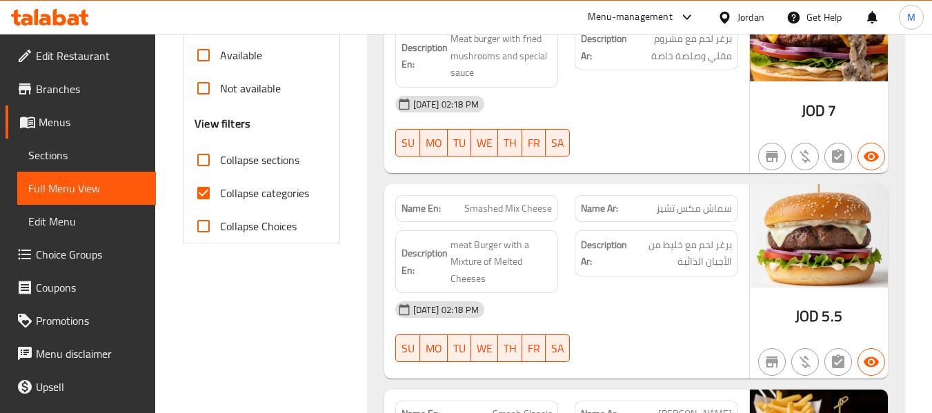
scroll to position [552, 0]
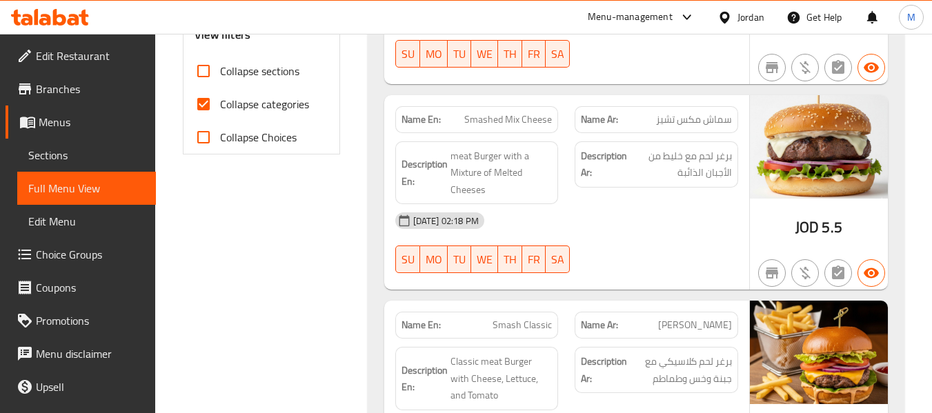
click at [245, 115] on label "Collapse categories" at bounding box center [248, 104] width 122 height 33
click at [220, 115] on input "Collapse categories" at bounding box center [203, 104] width 33 height 33
checkbox input "false"
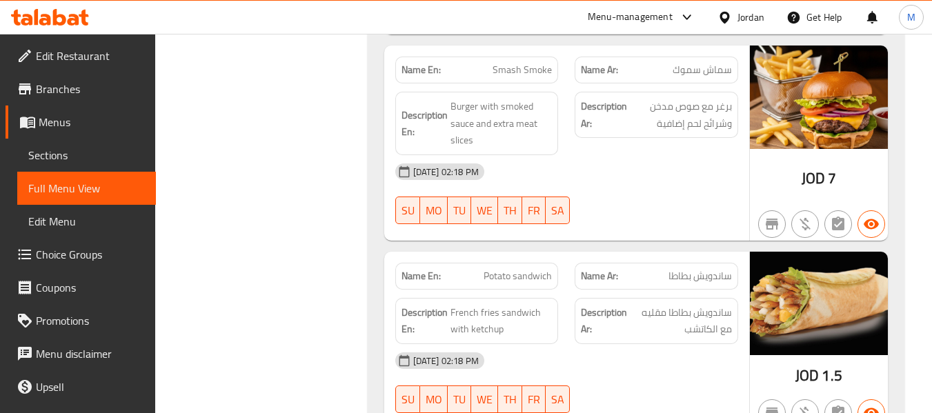
scroll to position [547, 0]
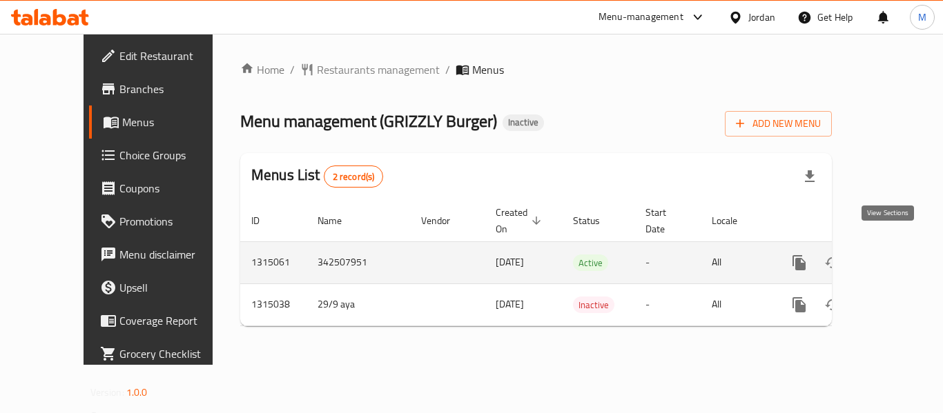
click at [894, 255] on icon "enhanced table" at bounding box center [898, 263] width 17 height 17
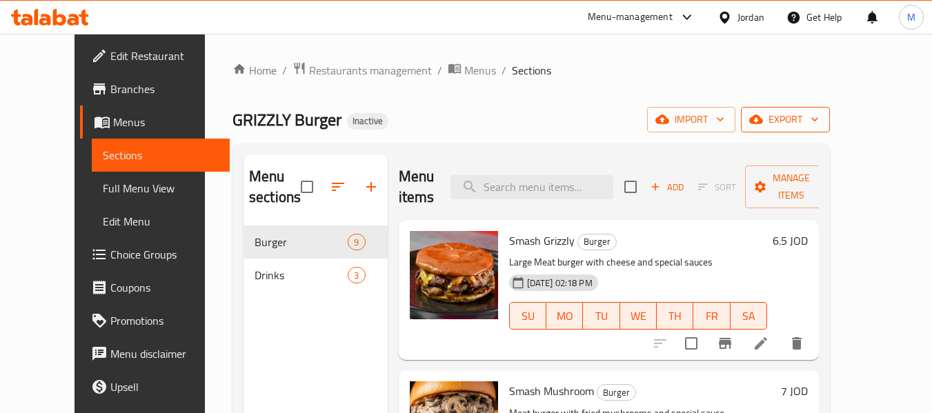
click at [819, 117] on span "export" at bounding box center [785, 119] width 67 height 17
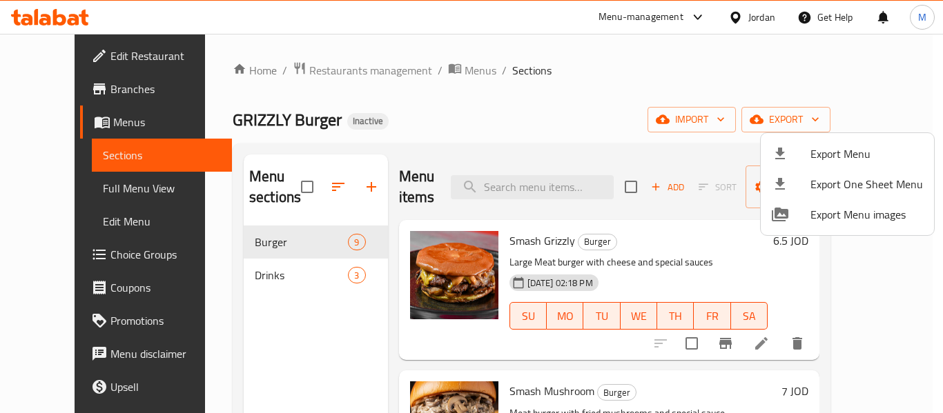
click at [857, 146] on span "Export Menu" at bounding box center [866, 154] width 112 height 17
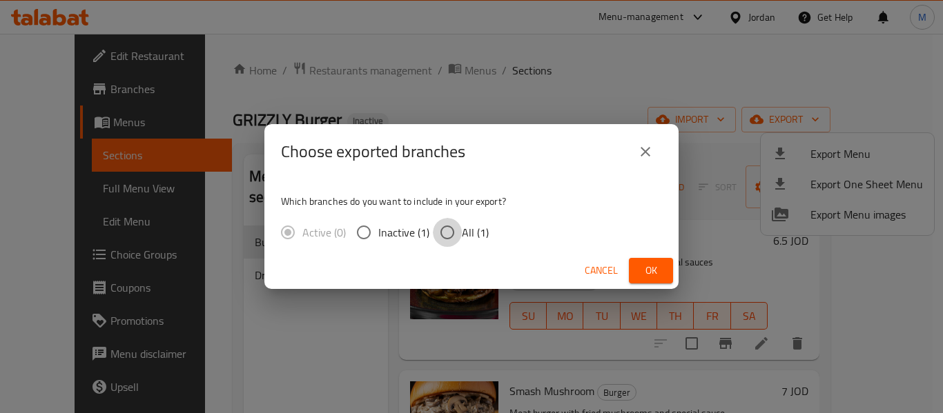
click at [442, 227] on input "All (1)" at bounding box center [447, 232] width 29 height 29
radio input "true"
click at [668, 270] on button "Ok" at bounding box center [651, 271] width 44 height 26
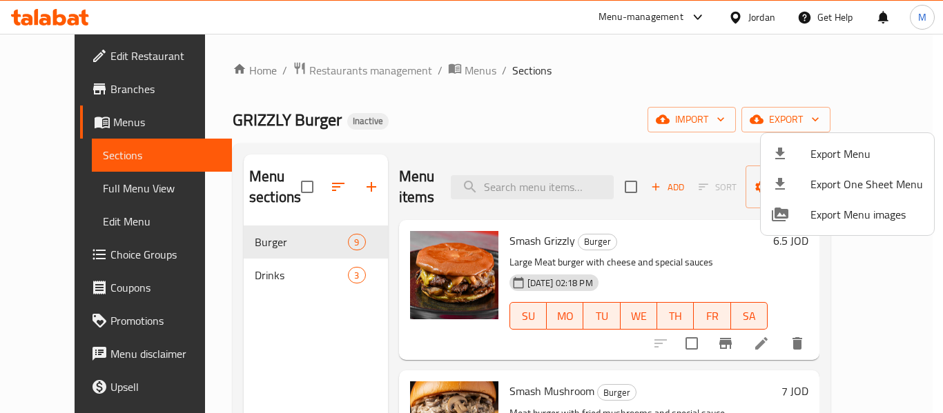
click at [423, 80] on div at bounding box center [471, 206] width 943 height 413
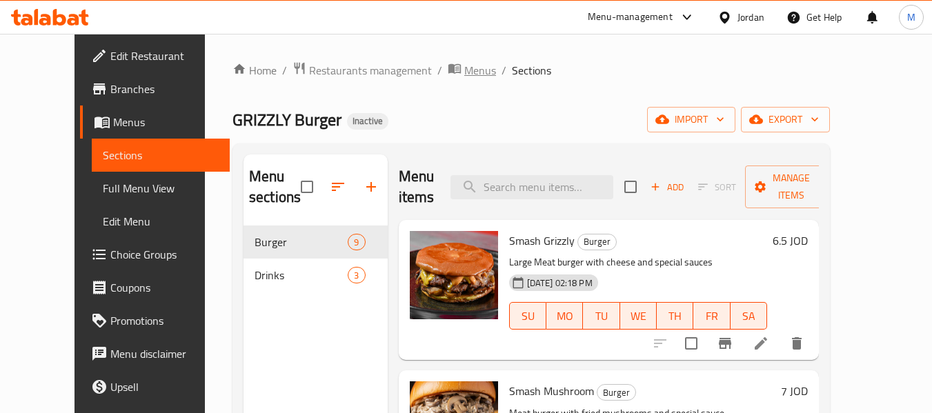
click at [464, 69] on span "Menus" at bounding box center [480, 70] width 32 height 17
